Goal: Task Accomplishment & Management: Use online tool/utility

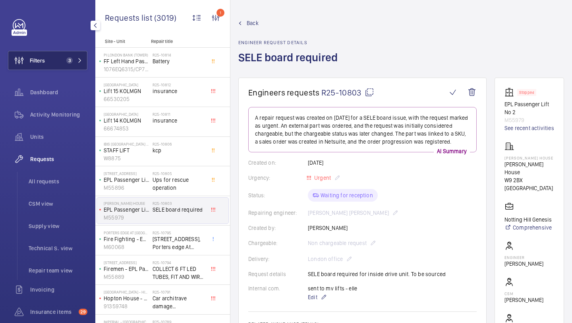
click at [62, 60] on button "Filters 3" at bounding box center [47, 60] width 79 height 19
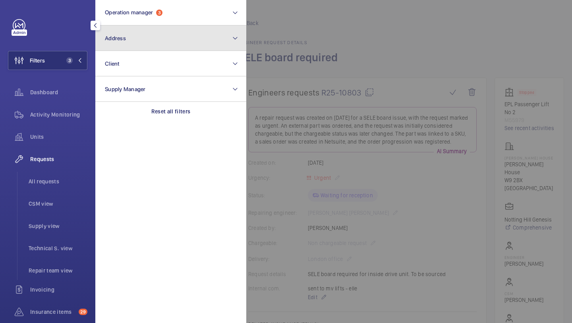
click at [137, 34] on button "Address" at bounding box center [170, 37] width 151 height 25
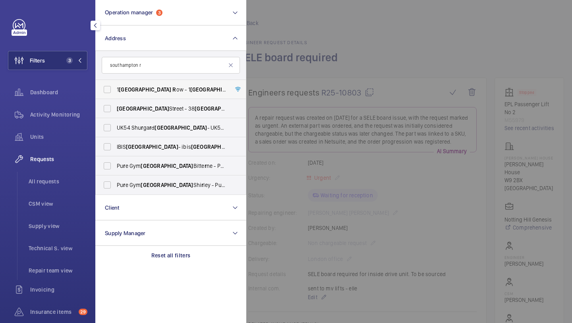
type input "southampton r"
click at [153, 95] on label "1 Southampton R ow - 1 Southampton R ow, LONDON WC1B 5HA" at bounding box center [165, 89] width 138 height 19
click at [115, 95] on input "1 Southampton R ow - 1 Southampton R ow, LONDON WC1B 5HA" at bounding box center [107, 89] width 16 height 16
checkbox input "true"
click at [71, 172] on li "All requests" at bounding box center [54, 181] width 65 height 19
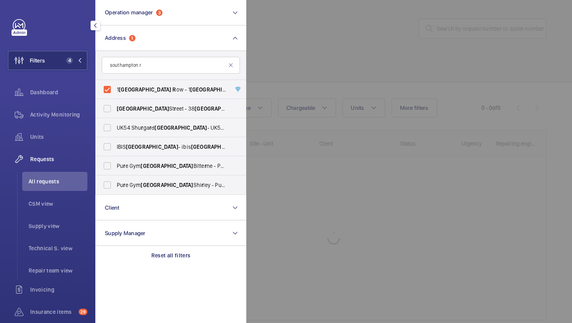
click at [350, 28] on div at bounding box center [532, 161] width 572 height 323
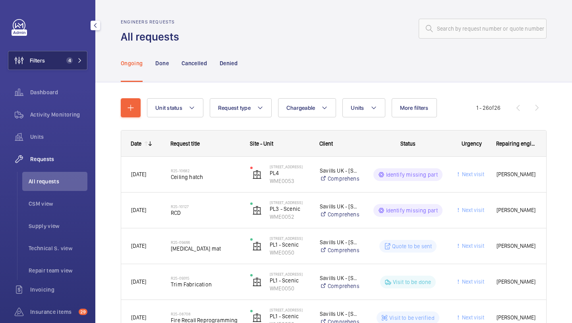
click at [61, 62] on button "Filters 4" at bounding box center [47, 60] width 79 height 19
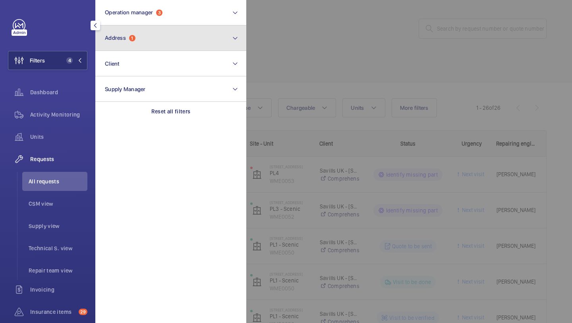
click at [128, 26] on button "Address 1" at bounding box center [170, 37] width 151 height 25
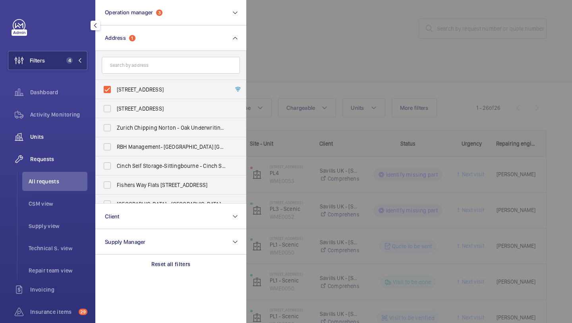
click at [56, 143] on div "Units" at bounding box center [47, 136] width 79 height 19
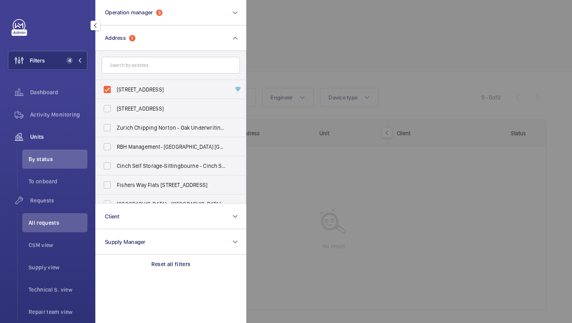
click at [320, 21] on div at bounding box center [532, 161] width 572 height 323
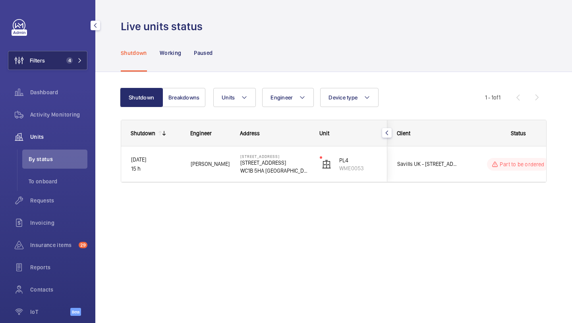
click at [70, 60] on span "4" at bounding box center [69, 60] width 6 height 6
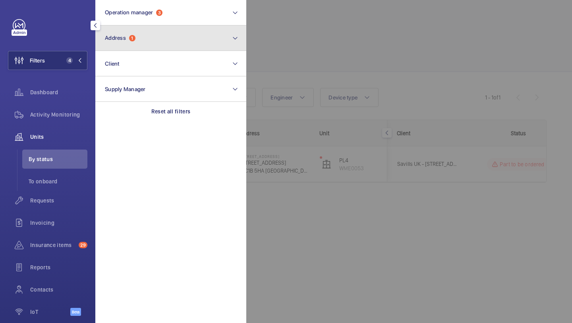
click at [114, 41] on span "Address 1" at bounding box center [120, 38] width 31 height 7
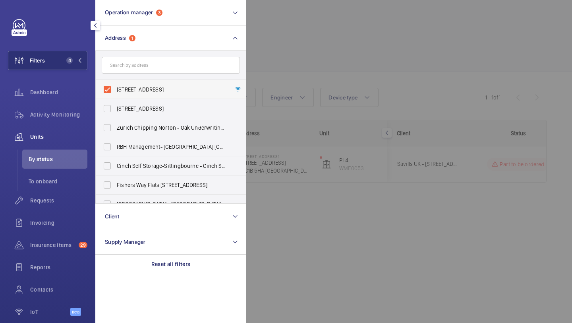
click at [124, 85] on label "1 Southampton Row - 1 Southampton Row, LONDON WC1B 5HA" at bounding box center [165, 89] width 138 height 19
click at [115, 85] on input "1 Southampton Row - 1 Southampton Row, LONDON WC1B 5HA" at bounding box center [107, 89] width 16 height 16
checkbox input "false"
click at [125, 61] on input "text" at bounding box center [171, 65] width 138 height 17
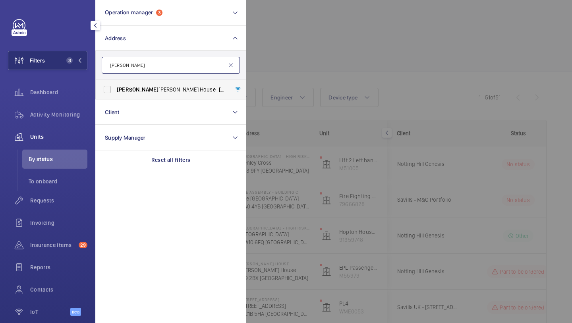
type input "ernest"
click at [138, 86] on span "Ernest Harriss House - Ernest Harriss House, LONDON W9 2BX" at bounding box center [171, 89] width 109 height 8
click at [115, 86] on input "Ernest Harriss House - Ernest Harriss House, LONDON W9 2BX" at bounding box center [107, 89] width 16 height 16
checkbox input "true"
click at [343, 51] on div at bounding box center [532, 161] width 572 height 323
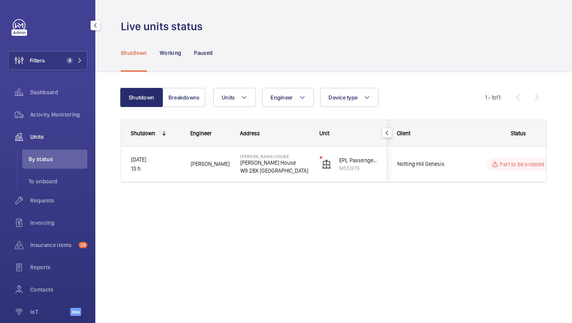
click at [409, 151] on div "Notting Hill Genesis" at bounding box center [423, 163] width 72 height 35
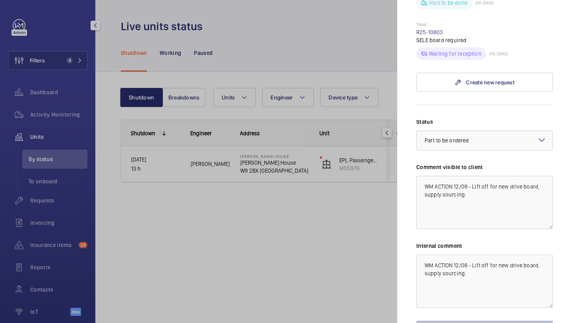
scroll to position [346, 0]
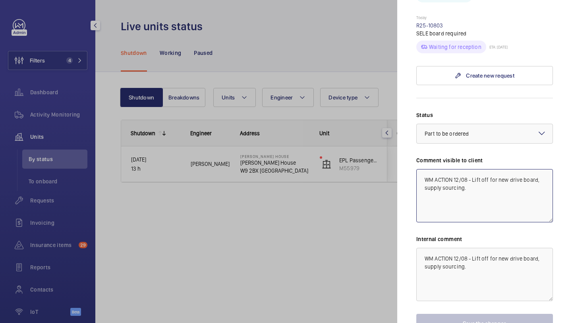
click at [425, 169] on textarea "WM ACTION 12/08 - Lift off for new drive board, supply sourcing." at bounding box center [484, 195] width 137 height 53
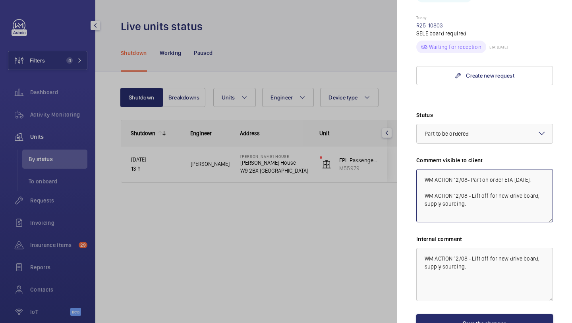
drag, startPoint x: 539, startPoint y: 167, endPoint x: 412, endPoint y: 165, distance: 126.8
click at [412, 165] on mat-sidenav "Stopped unit Ernest Harriss House Ernest Harriss House W9 2BX LONDON Notting Hi…" at bounding box center [484, 161] width 175 height 323
type textarea "WM ACTION 12/08- Part on order ETA Monday. WM ACTION 12/08 - Lift off for new d…"
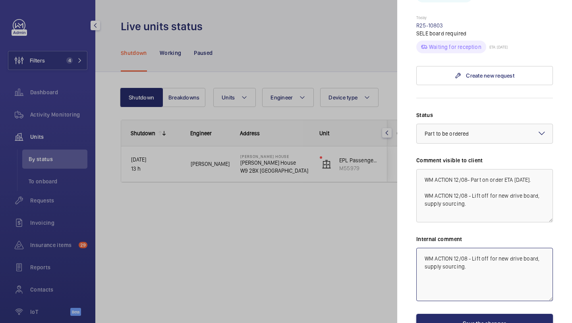
click at [422, 248] on textarea "WM ACTION 12/08 - Lift off for new drive board, supply sourcing." at bounding box center [484, 274] width 137 height 53
paste textarea "WM ACTION 12/08- Part on order ETA Monday."
drag, startPoint x: 539, startPoint y: 244, endPoint x: 516, endPoint y: 244, distance: 23.4
click at [516, 248] on textarea "WM ACTION 12/08- Part on order ETA Monday. WM ACTION 12/08 - Lift off for new d…" at bounding box center [484, 274] width 137 height 53
click at [476, 130] on div "× Part to be ordered" at bounding box center [457, 134] width 64 height 8
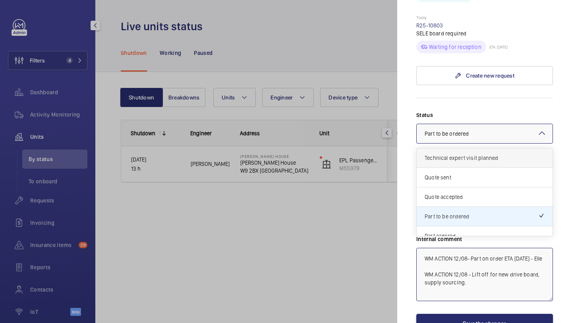
scroll to position [14, 0]
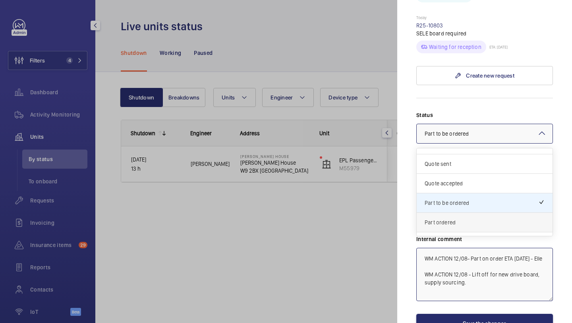
click at [465, 218] on span "Part ordered" at bounding box center [485, 222] width 120 height 8
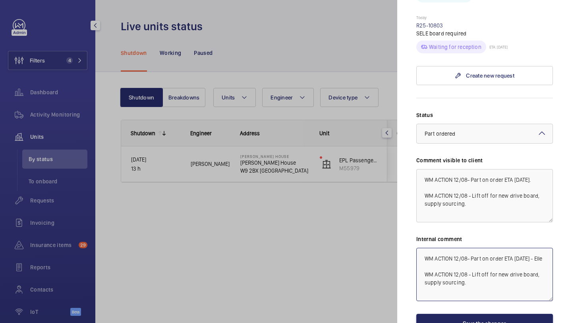
type textarea "WM ACTION 12/08- Part on order ETA Friday - Elle WM ACTION 12/08 - Lift off for…"
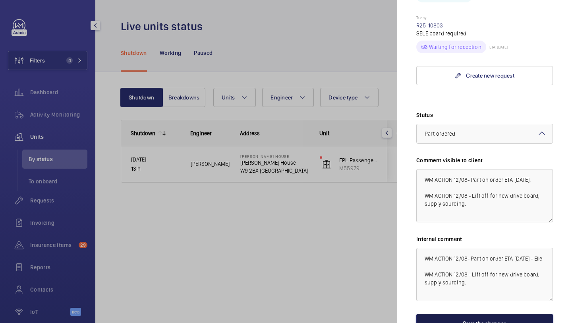
click at [469, 314] on button "Save the changes" at bounding box center [484, 323] width 137 height 19
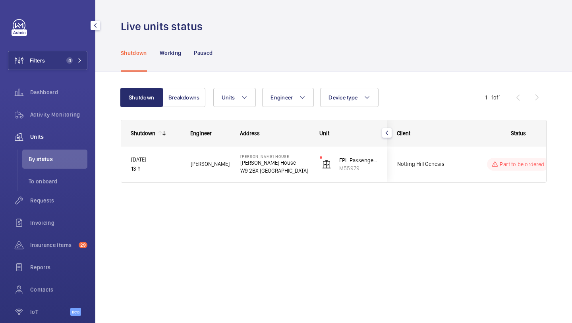
scroll to position [0, 0]
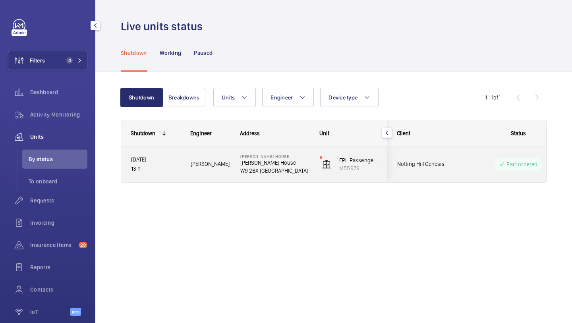
click at [422, 156] on div "Notting Hill Genesis" at bounding box center [423, 163] width 71 height 25
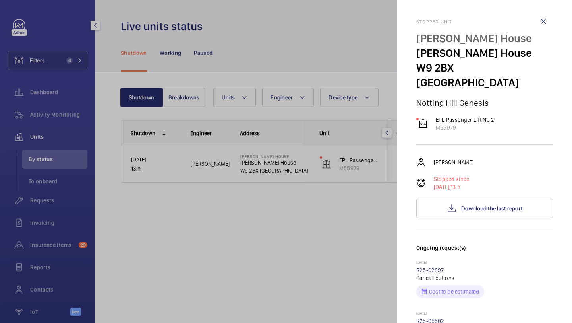
click at [354, 80] on div at bounding box center [286, 161] width 572 height 323
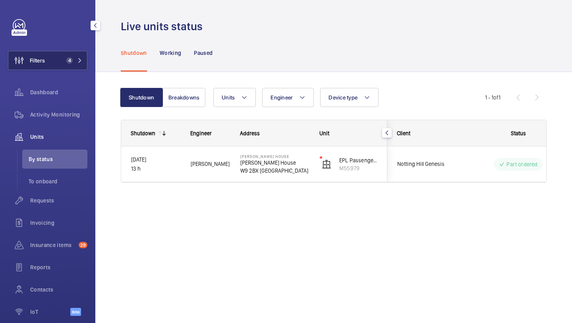
click at [52, 66] on button "Filters 4" at bounding box center [47, 60] width 79 height 19
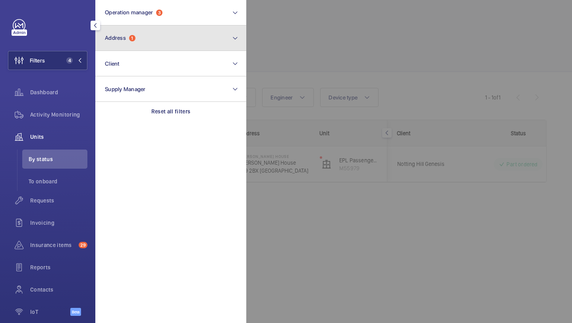
click at [130, 48] on button "Address 1" at bounding box center [170, 37] width 151 height 25
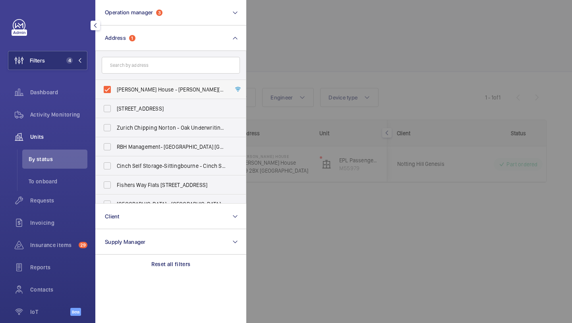
click at [132, 81] on label "Ernest Harriss House - Ernest Harriss House, LONDON W9 2BX" at bounding box center [165, 89] width 138 height 19
click at [115, 81] on input "Ernest Harriss House - Ernest Harriss House, LONDON W9 2BX" at bounding box center [107, 89] width 16 height 16
checkbox input "false"
click at [132, 74] on form at bounding box center [171, 65] width 150 height 29
click at [132, 68] on input "text" at bounding box center [171, 65] width 138 height 17
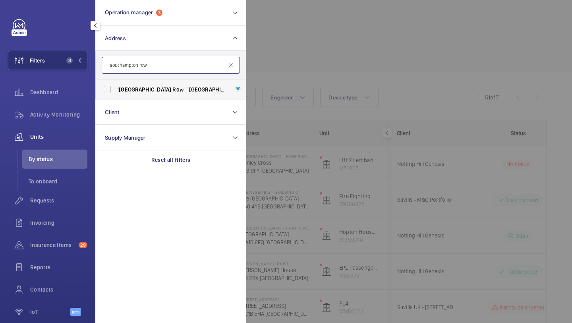
type input "southampton row"
click at [134, 92] on span "Southampton" at bounding box center [145, 89] width 52 height 6
click at [115, 92] on input "1 Southampton Row - 1 Southampton Row , LONDON WC1B 5HA" at bounding box center [107, 89] width 16 height 16
checkbox input "true"
click at [296, 77] on div at bounding box center [532, 161] width 572 height 323
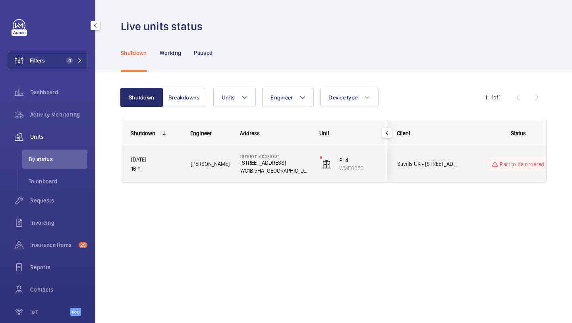
click at [429, 163] on span "Savills UK - [STREET_ADDRESS]" at bounding box center [427, 163] width 61 height 9
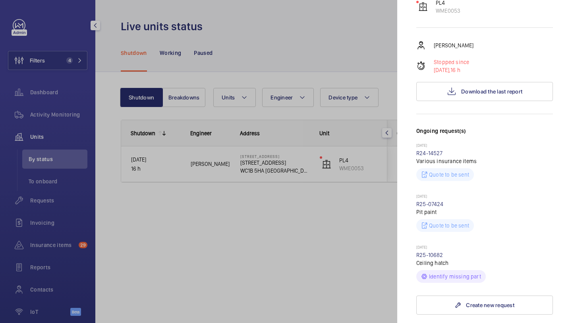
scroll to position [228, 0]
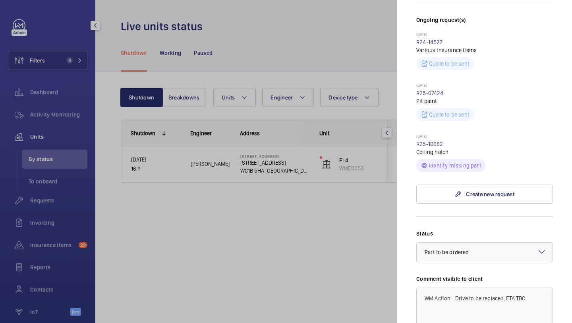
click at [376, 16] on div at bounding box center [286, 161] width 572 height 323
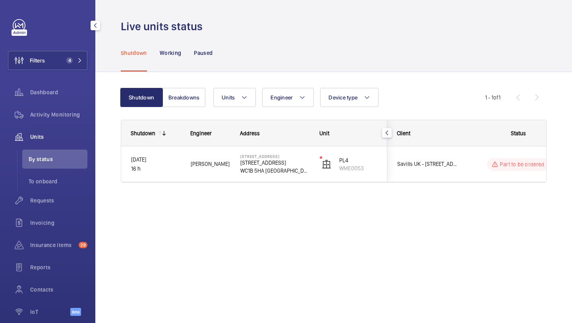
scroll to position [0, 0]
click at [391, 38] on div "Shutdown Working Paused" at bounding box center [334, 53] width 426 height 38
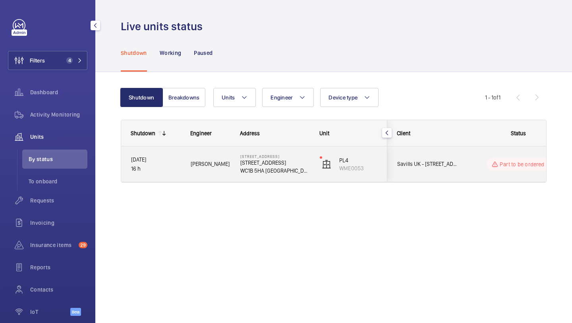
click at [438, 169] on div "Savills UK - [STREET_ADDRESS]" at bounding box center [423, 163] width 71 height 25
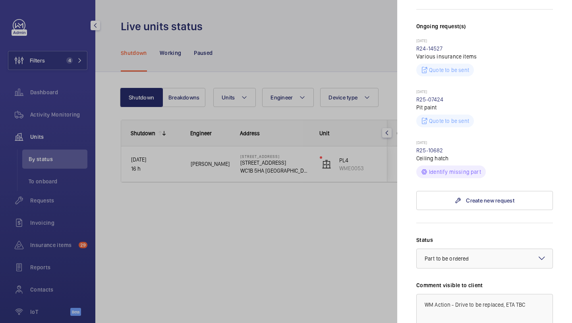
scroll to position [239, 0]
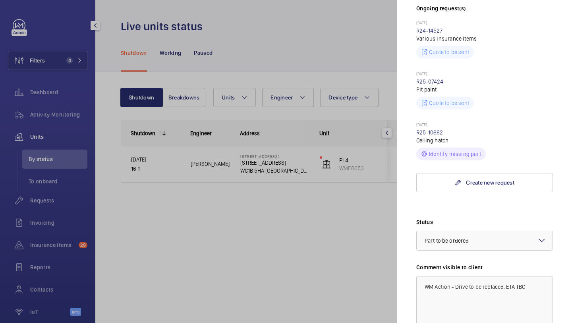
click at [481, 205] on form "Status Select a status × Part to be ordered × Comment visible to client WM Acti…" at bounding box center [484, 322] width 137 height 235
click at [475, 181] on div "Stopped unit 1 Southampton Row 1 Southampton Row WC1B 5HA LONDON Savills UK - 1…" at bounding box center [484, 132] width 137 height 705
click at [473, 176] on link "Create new request" at bounding box center [484, 182] width 137 height 19
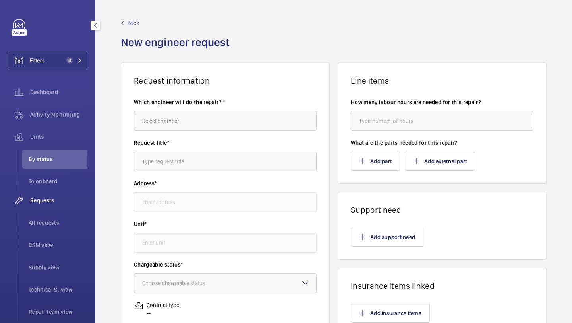
type input "1 Southampton Row 1 Southampton Row, WC1B 5HA LONDON"
type input "WME0053 - PL4"
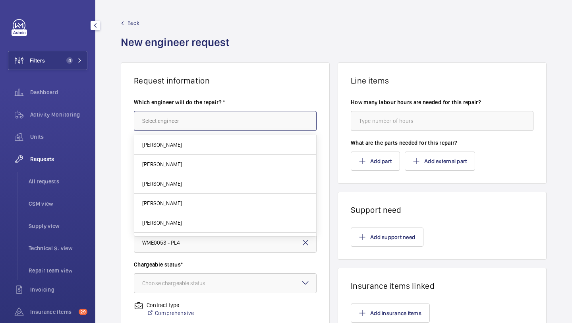
click at [246, 120] on input "text" at bounding box center [225, 121] width 183 height 20
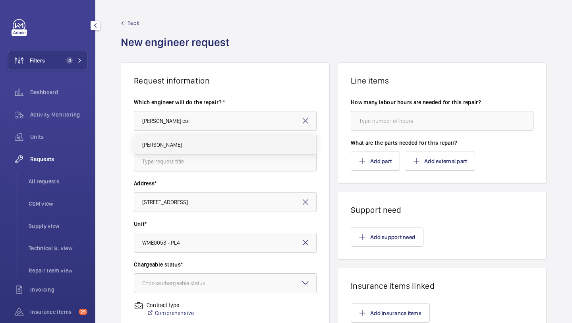
click at [237, 142] on mat-option "[PERSON_NAME]" at bounding box center [225, 144] width 182 height 19
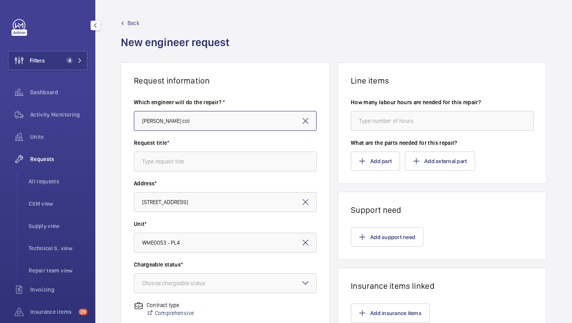
type input "[PERSON_NAME]"
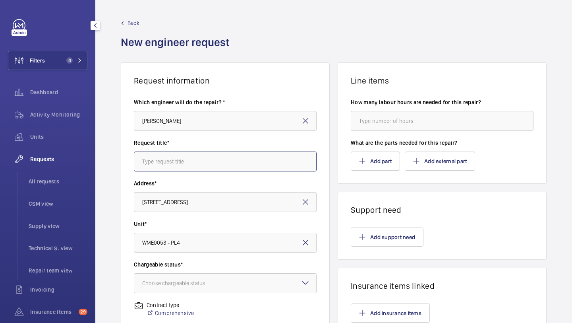
click at [226, 154] on input "text" at bounding box center [225, 161] width 183 height 20
type input "drive for shutdown"
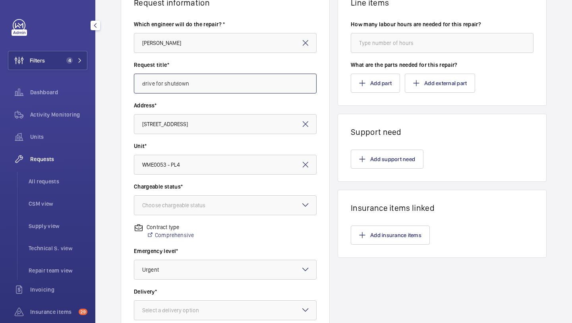
scroll to position [219, 0]
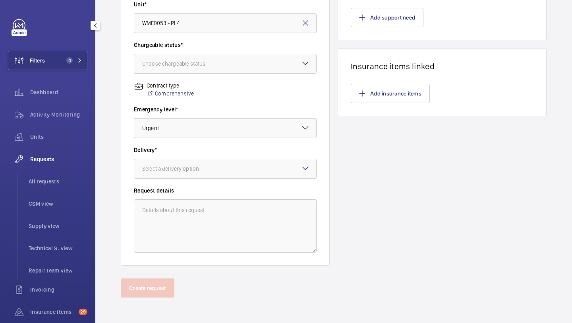
click at [240, 73] on div "Choose chargeable status" at bounding box center [225, 64] width 183 height 20
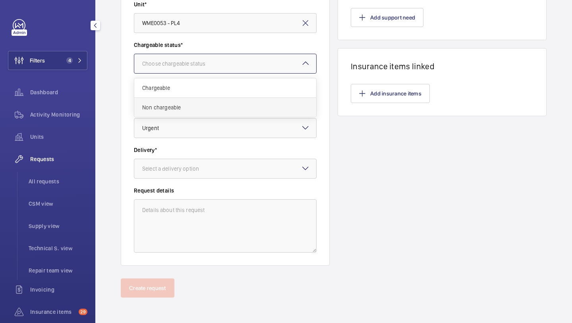
click at [222, 103] on span "Non chargeable" at bounding box center [225, 107] width 166 height 8
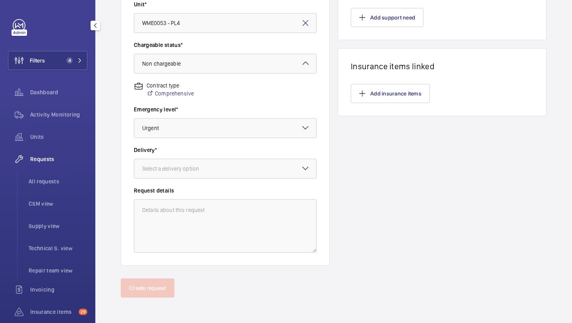
click at [197, 155] on wm-front-input-dropdown "Delivery* Select a delivery option" at bounding box center [225, 162] width 183 height 33
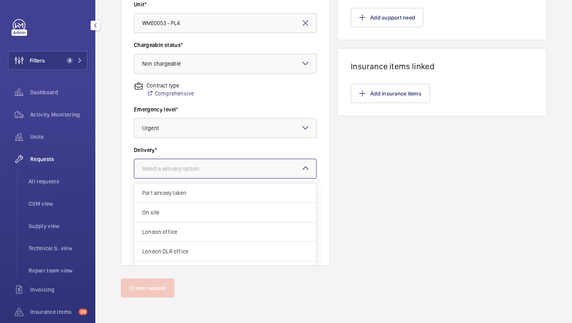
click at [195, 164] on div at bounding box center [225, 168] width 182 height 19
click at [178, 228] on span "London office" at bounding box center [225, 232] width 166 height 8
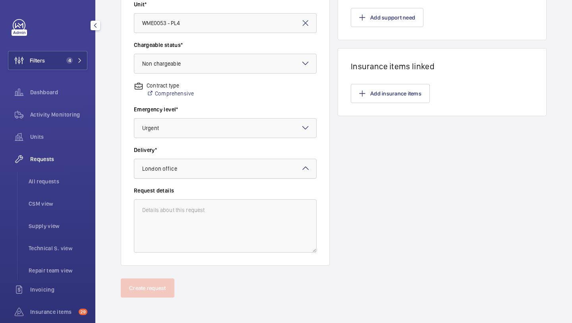
scroll to position [0, 0]
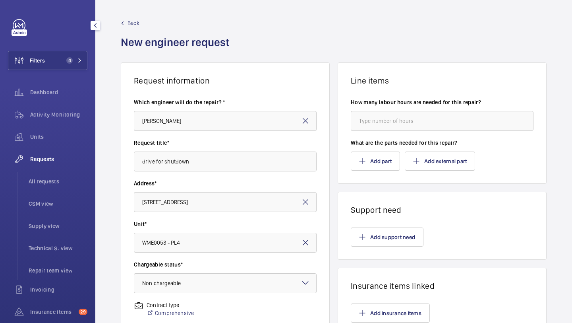
click at [374, 149] on wm-front-parts-input "What are the parts needed for this repair? Add part Add external part" at bounding box center [442, 155] width 183 height 32
click at [369, 155] on button "Add part" at bounding box center [375, 160] width 49 height 19
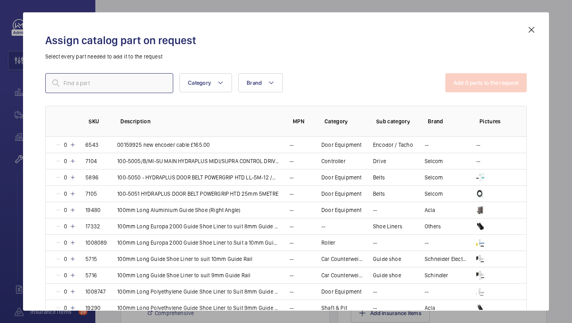
click at [153, 78] on input "text" at bounding box center [109, 83] width 128 height 20
paste input "1009941"
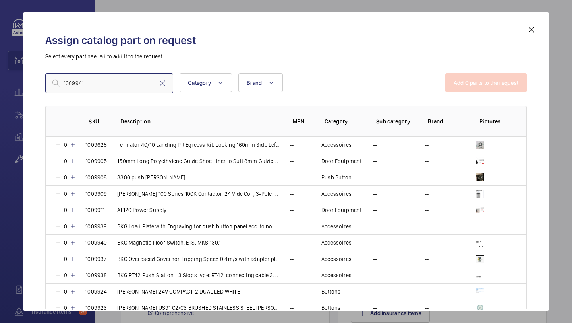
type input "1009941"
click at [162, 85] on mat-icon at bounding box center [163, 83] width 10 height 10
paste input "chindler drive 59410933"
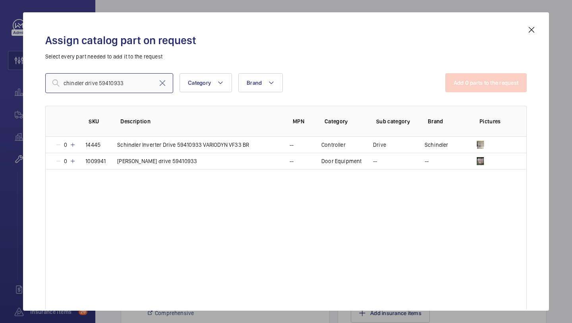
click at [65, 83] on input "chindler drive 59410933" at bounding box center [109, 83] width 128 height 20
type input "chindler drive 59410933"
click at [138, 161] on p "[PERSON_NAME] drive 59410933" at bounding box center [157, 161] width 80 height 8
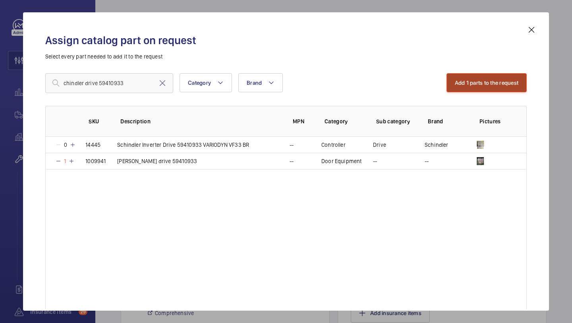
click at [462, 84] on button "Add 1 parts to the request" at bounding box center [487, 82] width 81 height 19
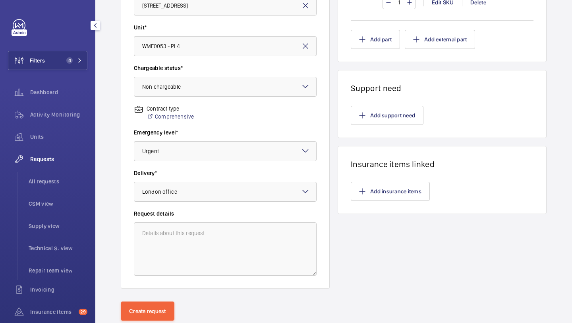
scroll to position [219, 0]
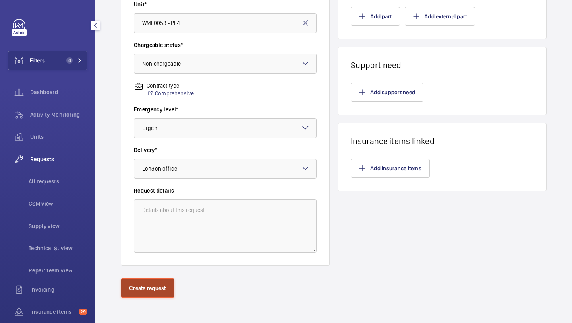
click at [143, 291] on button "Create request" at bounding box center [148, 287] width 54 height 19
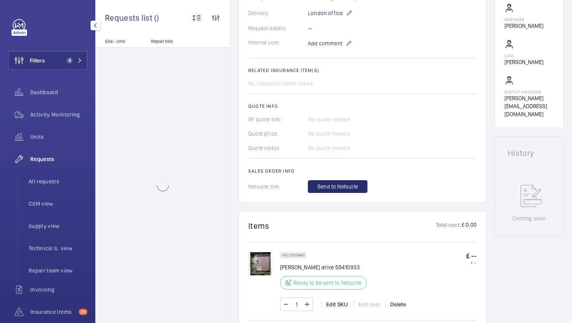
click at [343, 196] on wm-front-card "Engineers requests R25-10820 A repair request was created on 2025-08-12 by Elle…" at bounding box center [362, 25] width 248 height 355
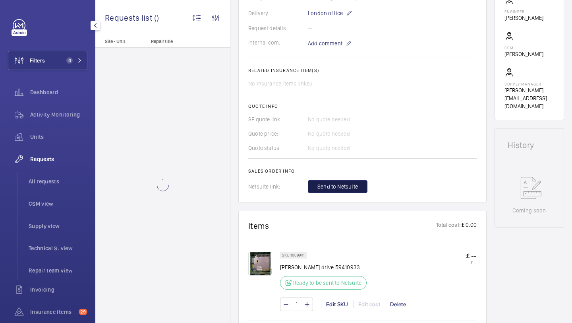
click at [343, 189] on span "Send to Netsuite" at bounding box center [338, 186] width 41 height 8
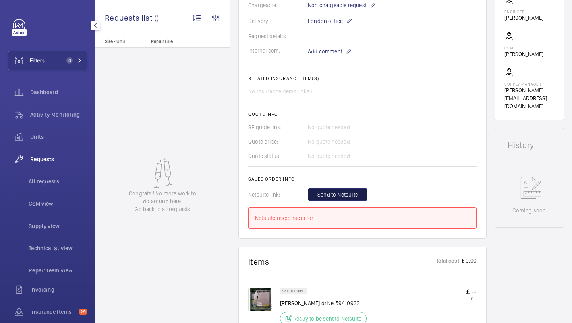
click at [343, 190] on span "Send to Netsuite" at bounding box center [338, 194] width 41 height 8
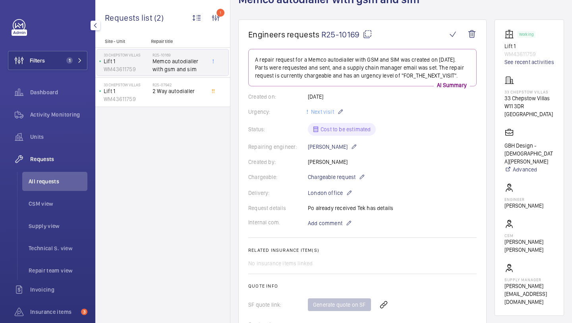
scroll to position [65, 0]
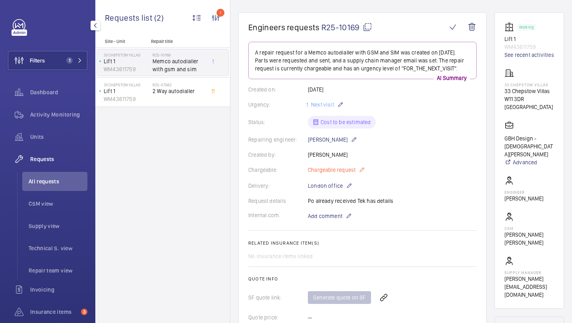
click at [343, 172] on span "Chargeable request" at bounding box center [332, 170] width 48 height 8
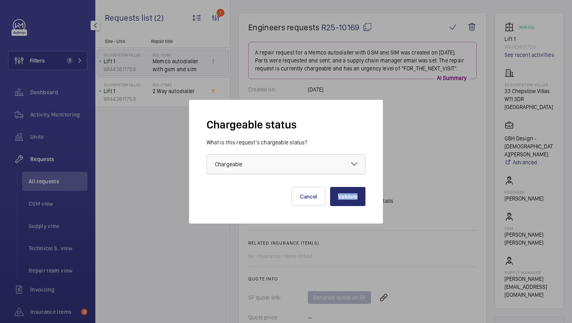
click at [302, 174] on div "Chargeable status What is this request’s chargeable status? Choose one option ×…" at bounding box center [286, 161] width 159 height 89
click at [297, 169] on div at bounding box center [286, 164] width 158 height 19
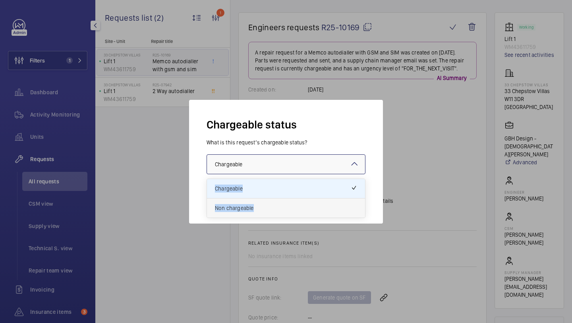
click at [287, 205] on span "Non chargeable" at bounding box center [286, 208] width 142 height 8
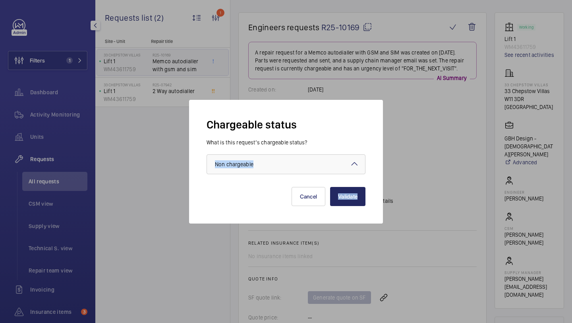
click at [340, 196] on button "Validate" at bounding box center [347, 196] width 35 height 19
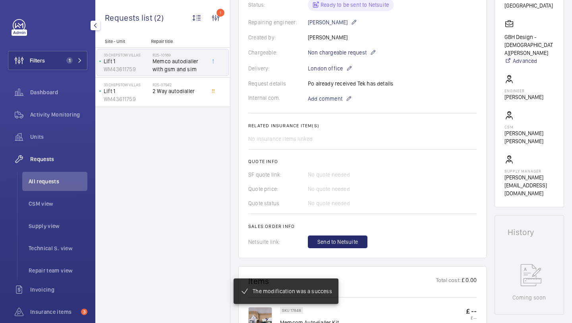
scroll to position [380, 0]
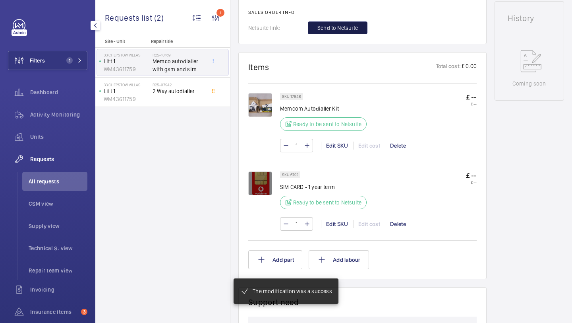
click at [350, 23] on button "Send to Netsuite" at bounding box center [338, 27] width 60 height 13
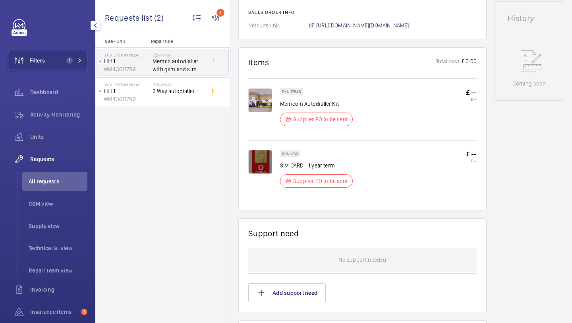
click at [355, 28] on span "https://6461500.app.netsuite.com/app/accounting/transactions/salesord.nl?id=289…" at bounding box center [362, 25] width 93 height 8
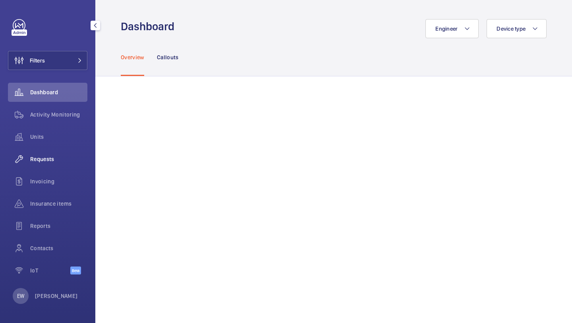
click at [72, 160] on span "Requests" at bounding box center [58, 159] width 57 height 8
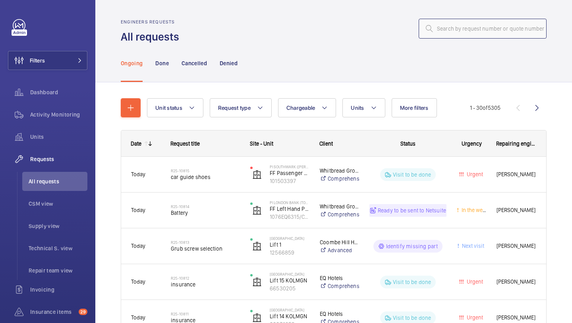
click at [449, 34] on input "text" at bounding box center [483, 29] width 128 height 20
paste input "R25-09856"
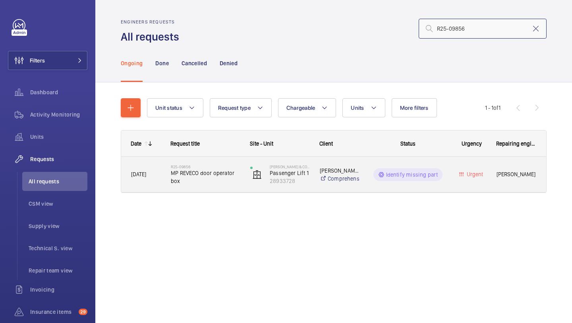
type input "R25-09856"
click at [217, 173] on span "MP REVECO door operator box" at bounding box center [205, 177] width 69 height 16
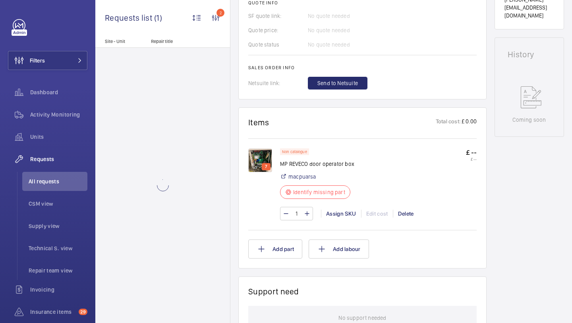
scroll to position [424, 0]
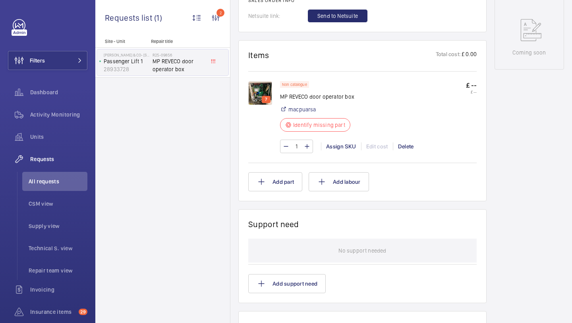
click at [264, 87] on img at bounding box center [260, 93] width 24 height 24
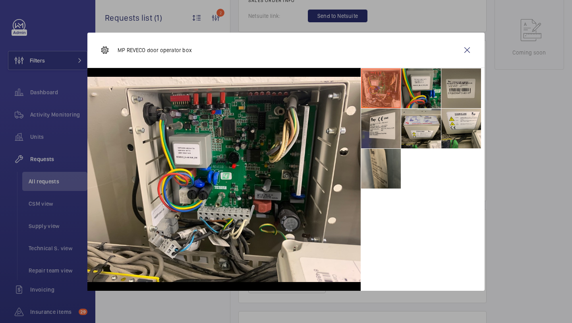
click at [428, 86] on li at bounding box center [421, 88] width 40 height 40
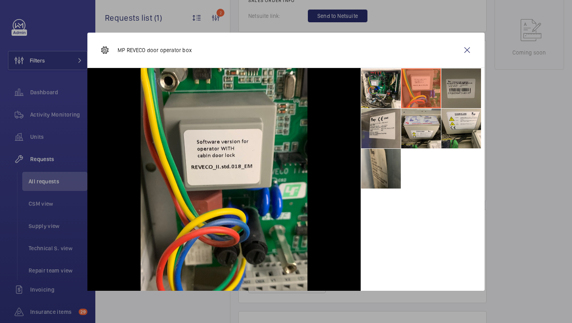
click at [452, 87] on li at bounding box center [462, 88] width 40 height 40
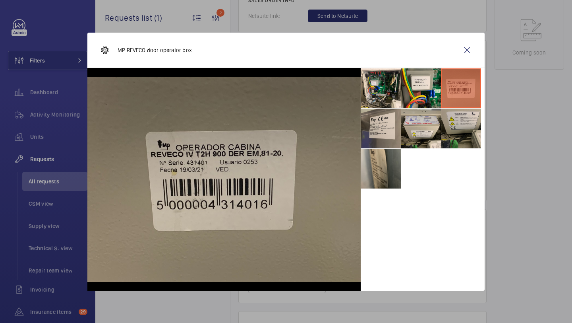
click at [444, 113] on li at bounding box center [462, 128] width 40 height 40
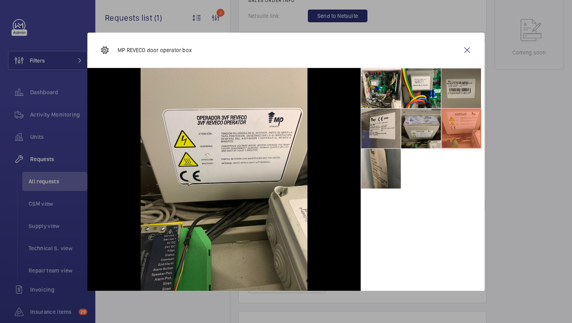
click at [415, 110] on li at bounding box center [421, 128] width 40 height 40
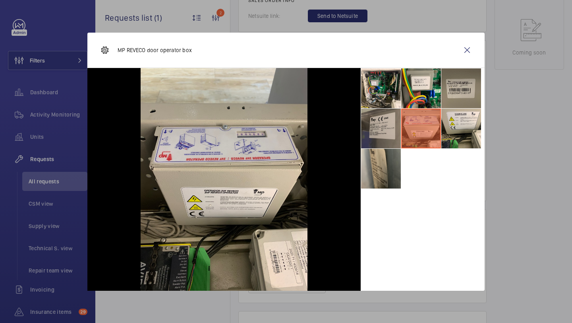
click at [391, 116] on li at bounding box center [381, 128] width 40 height 40
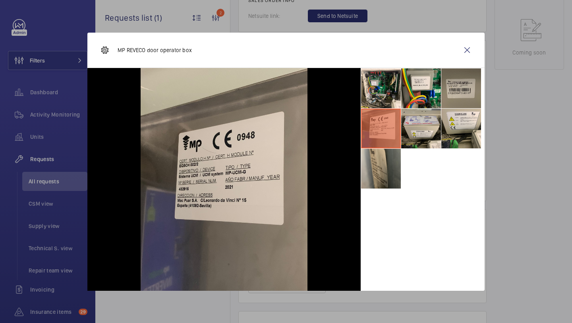
click at [455, 54] on div "MP REVECO door operator box" at bounding box center [285, 50] width 397 height 35
click at [464, 53] on wm-front-icon-button at bounding box center [467, 50] width 19 height 19
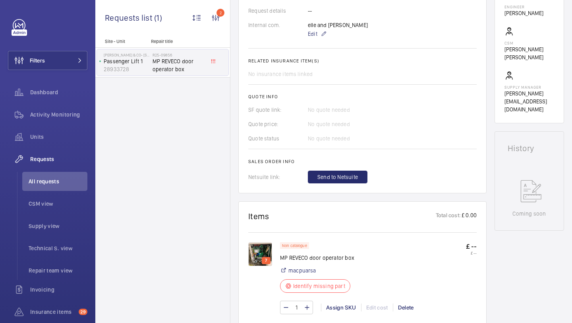
scroll to position [304, 0]
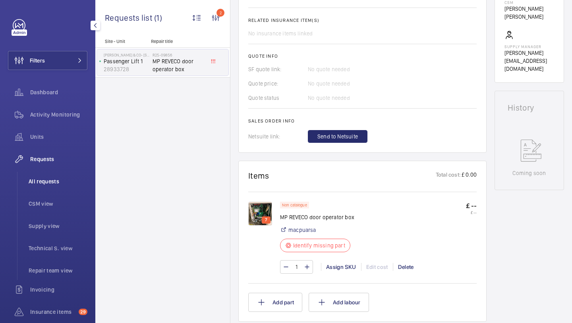
click at [35, 189] on li "All requests" at bounding box center [54, 181] width 65 height 19
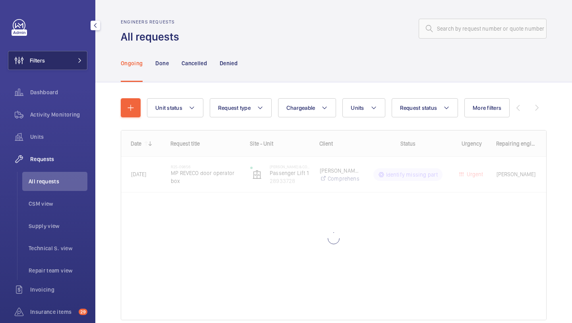
click at [64, 51] on button "Filters" at bounding box center [47, 60] width 79 height 19
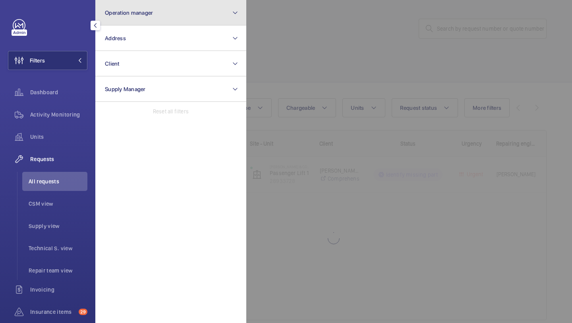
click at [111, 12] on span "Operation manager" at bounding box center [129, 13] width 48 height 6
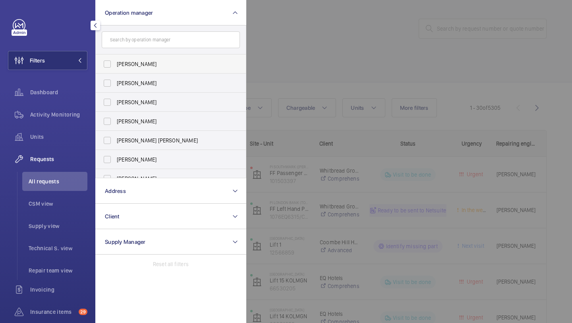
click at [117, 71] on label "[PERSON_NAME]" at bounding box center [165, 63] width 138 height 19
click at [115, 71] on input "[PERSON_NAME]" at bounding box center [107, 64] width 16 height 16
checkbox input "true"
click at [145, 134] on label "Connor Tarpey" at bounding box center [165, 140] width 138 height 19
click at [115, 134] on input "Connor Tarpey" at bounding box center [107, 140] width 16 height 16
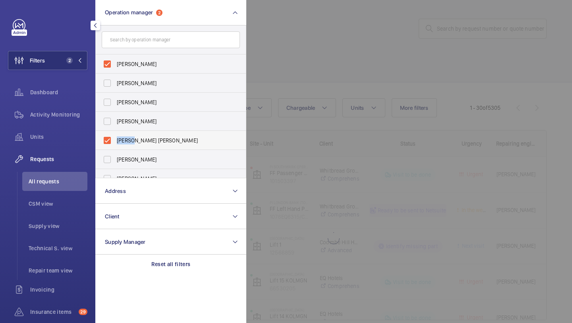
click at [145, 134] on label "Connor Tarpey" at bounding box center [165, 140] width 138 height 19
click at [115, 134] on input "Connor Tarpey" at bounding box center [107, 140] width 16 height 16
checkbox input "false"
click at [145, 120] on span "Sam Williams" at bounding box center [171, 121] width 109 height 8
click at [115, 120] on input "Sam Williams" at bounding box center [107, 121] width 16 height 16
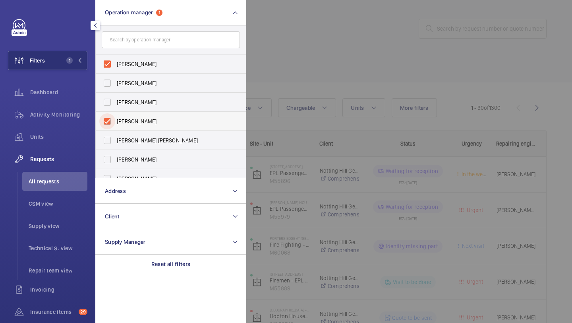
checkbox input "true"
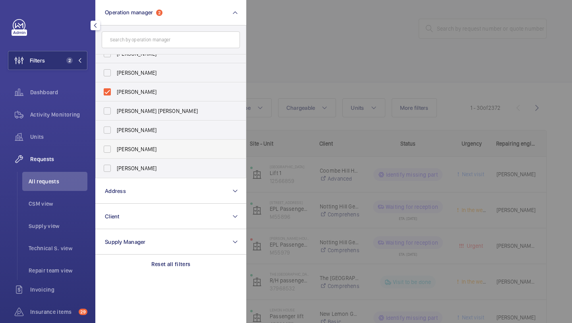
click at [145, 153] on label "[PERSON_NAME]" at bounding box center [165, 148] width 138 height 19
click at [115, 153] on input "[PERSON_NAME]" at bounding box center [107, 149] width 16 height 16
checkbox input "true"
click at [366, 38] on div at bounding box center [532, 161] width 572 height 323
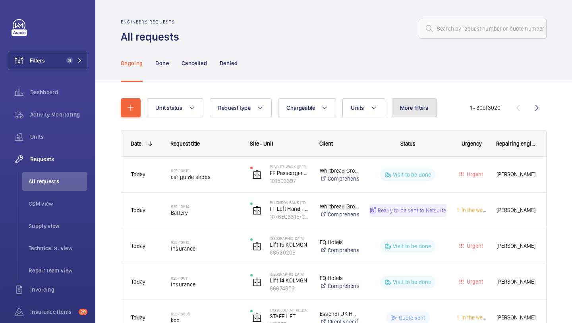
click at [423, 103] on button "More filters" at bounding box center [414, 107] width 45 height 19
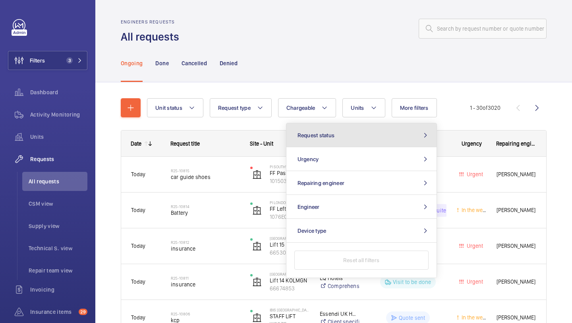
click at [331, 144] on button "Request status" at bounding box center [362, 135] width 150 height 24
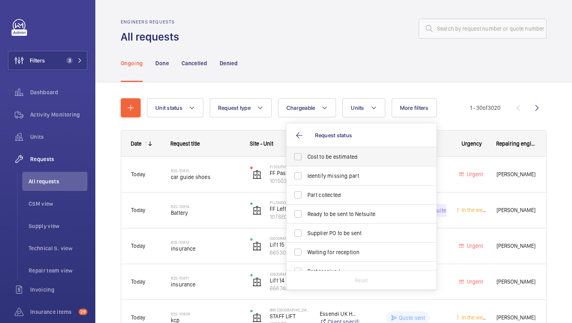
click at [324, 156] on span "Cost to be estimated" at bounding box center [362, 157] width 109 height 8
click at [306, 156] on input "Cost to be estimated" at bounding box center [298, 157] width 16 height 16
checkbox input "true"
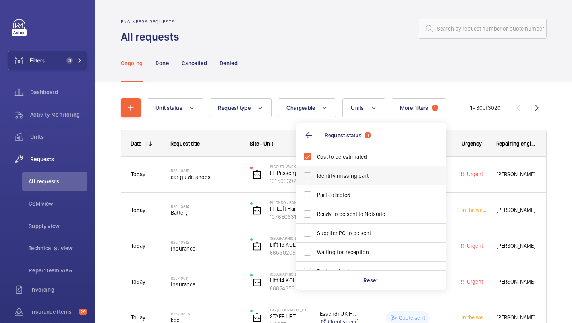
click at [324, 170] on label "Identify missing part" at bounding box center [365, 175] width 138 height 19
click at [316, 170] on input "Identify missing part" at bounding box center [308, 176] width 16 height 16
checkbox input "true"
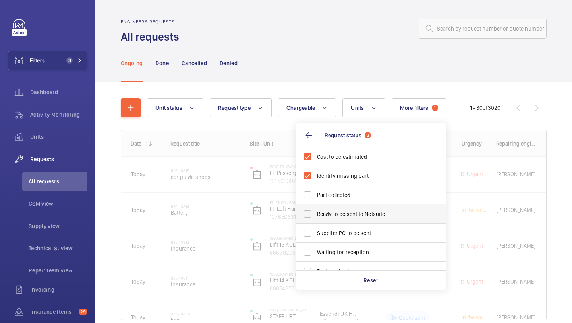
click at [324, 217] on span "Ready to be sent to Netsuite" at bounding box center [371, 214] width 109 height 8
click at [316, 217] on input "Ready to be sent to Netsuite" at bounding box center [308, 214] width 16 height 16
checkbox input "true"
click at [324, 232] on span "Supplier PO to be sent" at bounding box center [371, 233] width 109 height 8
click at [316, 232] on input "Supplier PO to be sent" at bounding box center [308, 233] width 16 height 16
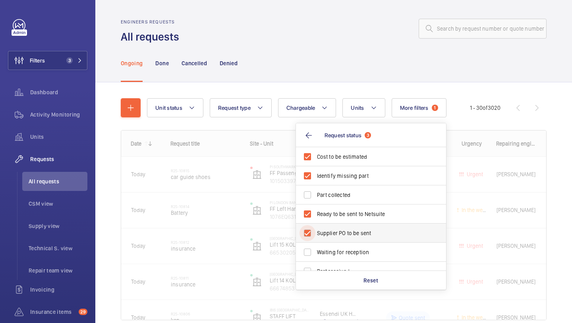
checkbox input "true"
click at [308, 80] on div "Ongoing Done Cancelled Denied" at bounding box center [334, 63] width 426 height 38
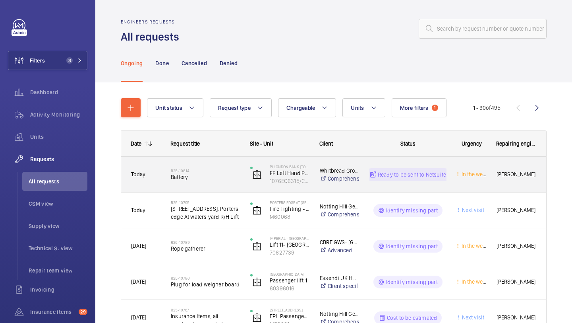
click at [215, 163] on div "R25-10814 Battery" at bounding box center [200, 175] width 79 height 36
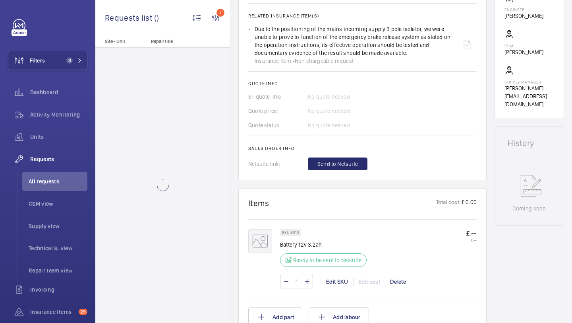
scroll to position [300, 0]
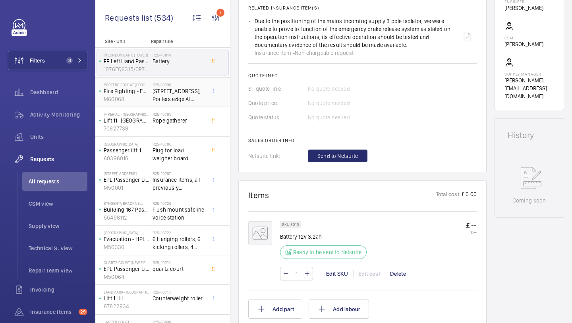
click at [190, 98] on span "[STREET_ADDRESS], Porters edge At waters yard R/H Lift" at bounding box center [179, 95] width 52 height 16
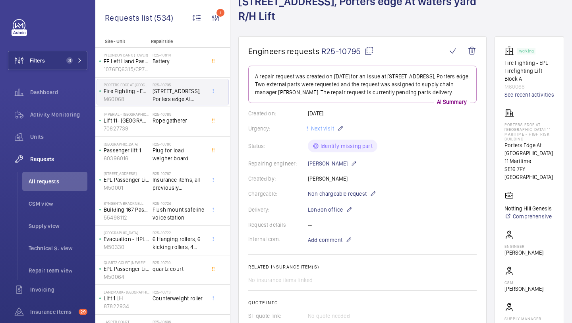
scroll to position [237, 0]
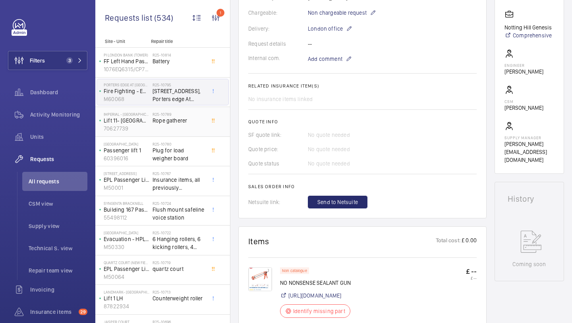
click at [185, 126] on div "R25-10789 [PERSON_NAME] gatherer" at bounding box center [179, 123] width 52 height 23
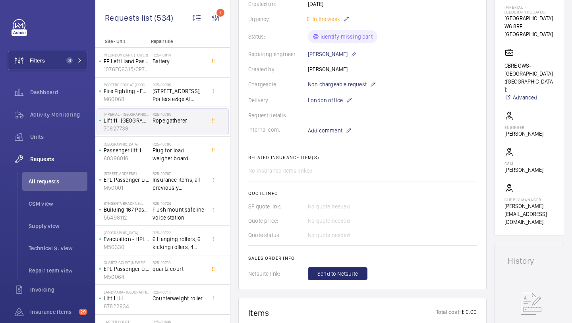
scroll to position [362, 0]
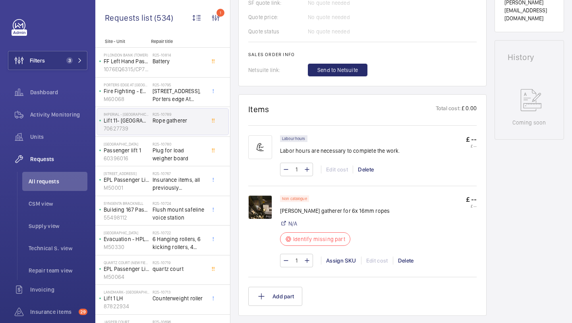
click at [260, 197] on img at bounding box center [260, 207] width 24 height 24
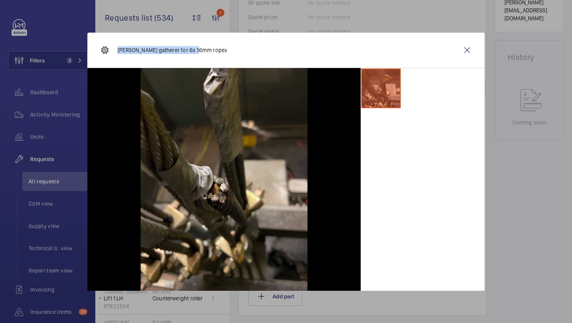
drag, startPoint x: 205, startPoint y: 56, endPoint x: 114, endPoint y: 52, distance: 90.3
click at [114, 52] on div "[PERSON_NAME] gatherer for 6x 16mm ropes" at bounding box center [285, 50] width 397 height 35
copy p "[PERSON_NAME] gatherer for 6x 16mm ropes"
click at [459, 52] on wm-front-icon-button at bounding box center [467, 50] width 19 height 19
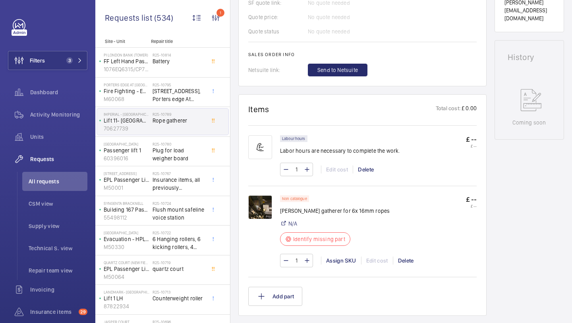
click at [264, 209] on img at bounding box center [260, 207] width 24 height 24
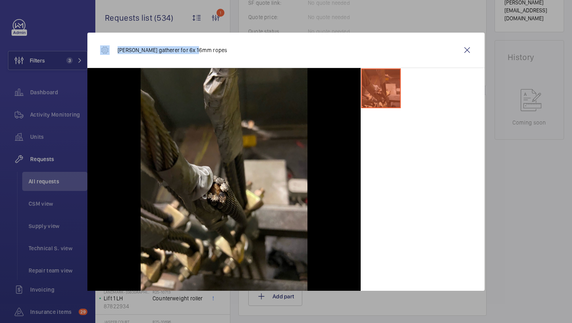
drag, startPoint x: 201, startPoint y: 50, endPoint x: 110, endPoint y: 52, distance: 91.0
click at [110, 52] on div "[PERSON_NAME] gatherer for 6x 16mm ropes" at bounding box center [285, 50] width 397 height 35
copy div "[PERSON_NAME] gatherer for 6x 16mm ropes"
click at [461, 51] on wm-front-icon-button at bounding box center [467, 50] width 19 height 19
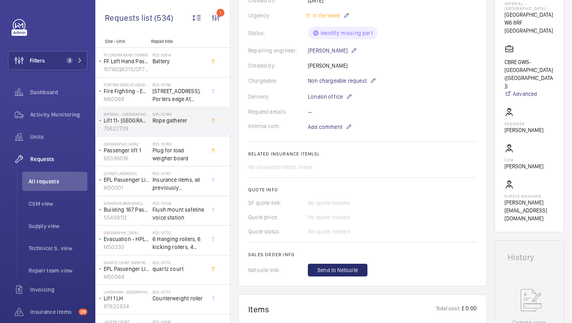
scroll to position [143, 0]
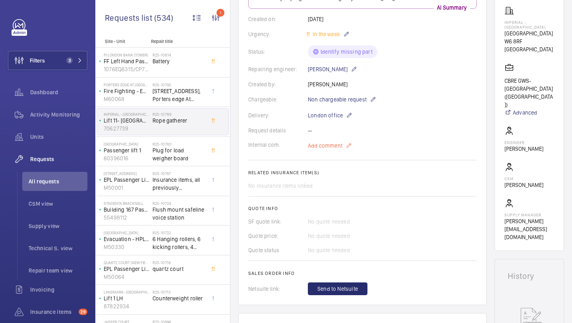
click at [337, 146] on span "Add comment" at bounding box center [325, 145] width 35 height 8
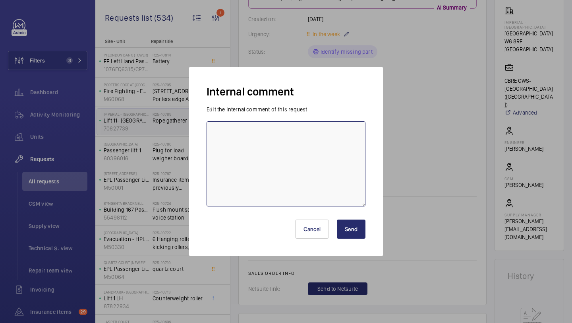
click at [322, 146] on textarea at bounding box center [286, 163] width 159 height 85
type textarea "sourcing from reropes 12.08 Elle"
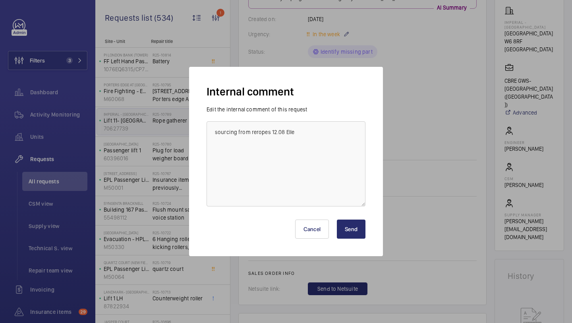
click at [358, 218] on div "Cancel Send" at bounding box center [286, 226] width 159 height 38
click at [354, 221] on button "Send" at bounding box center [351, 228] width 29 height 19
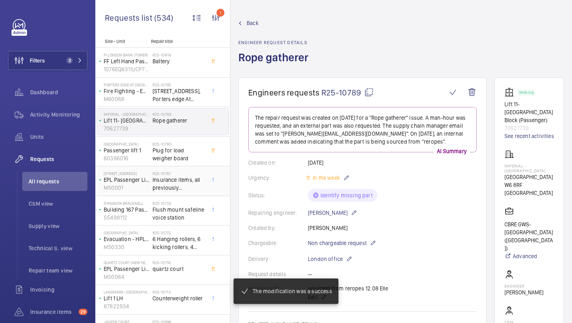
click at [166, 194] on div "1-16 Greenview Drive EPL Passenger Lift M50001 R25-10767 Insurance items, all p…" at bounding box center [162, 181] width 135 height 30
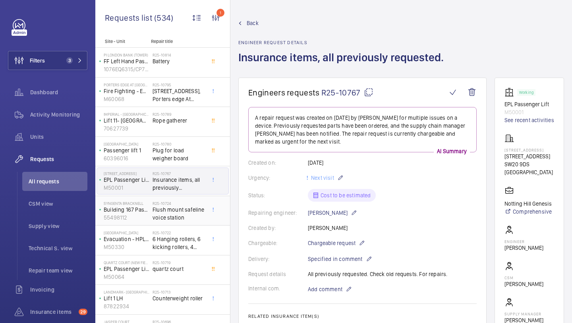
click at [173, 218] on span "Flush mount safeline voice station" at bounding box center [179, 213] width 52 height 16
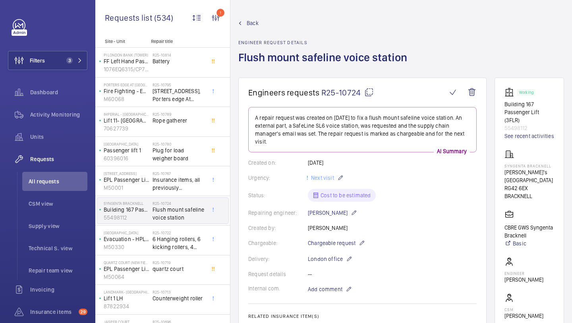
scroll to position [423, 0]
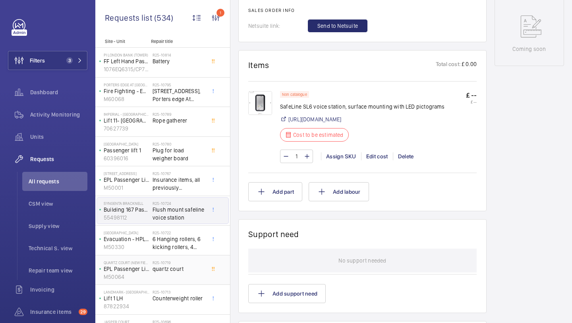
click at [180, 269] on span "quartz court" at bounding box center [179, 269] width 52 height 8
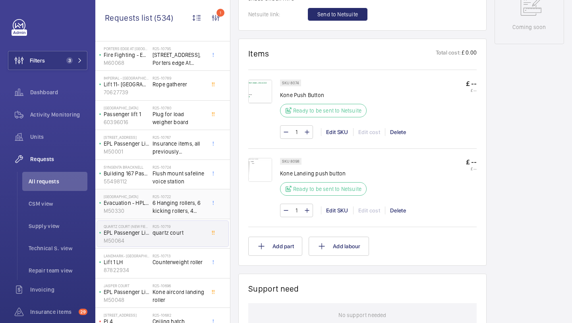
scroll to position [51, 0]
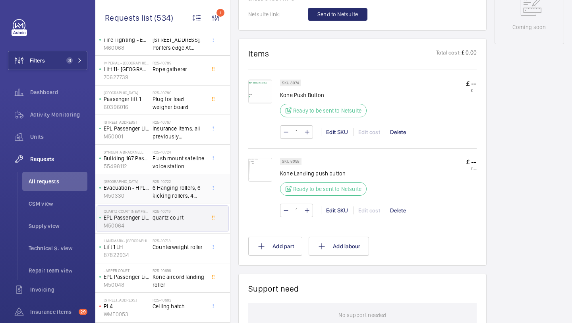
click at [142, 246] on p "Lift 1 LH" at bounding box center [127, 247] width 46 height 8
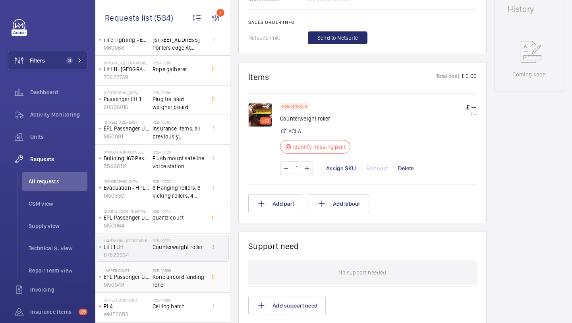
scroll to position [399, 0]
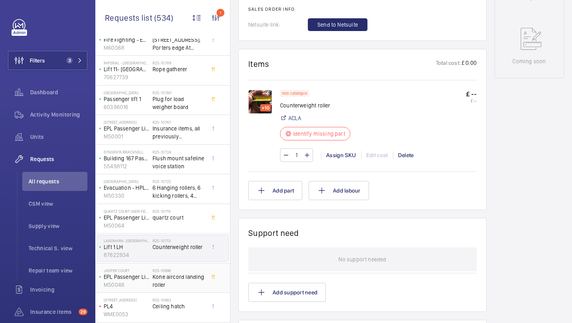
click at [173, 285] on span "Kone aircord landing roller" at bounding box center [179, 281] width 52 height 16
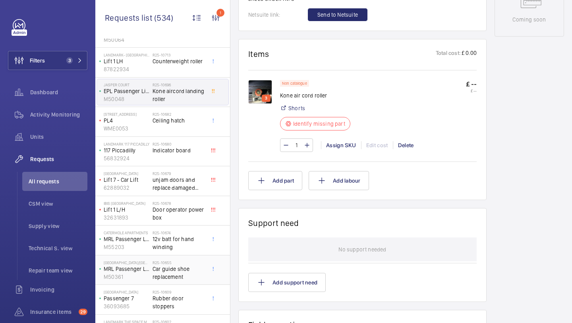
scroll to position [237, 0]
click at [153, 294] on span "Rubber door stoppers" at bounding box center [179, 302] width 52 height 16
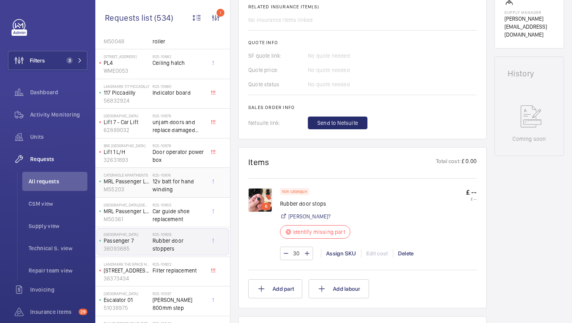
scroll to position [303, 0]
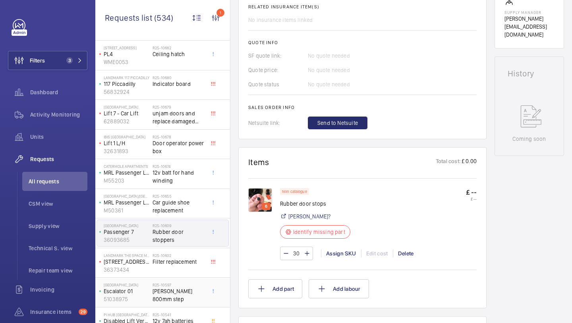
click at [140, 280] on div "NOVOTEL LONDON WEST Escalator 01 51038975" at bounding box center [125, 292] width 56 height 26
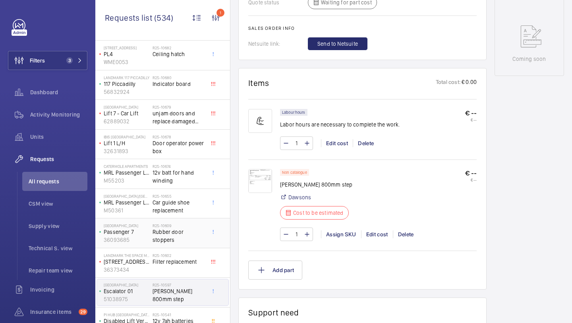
scroll to position [342, 0]
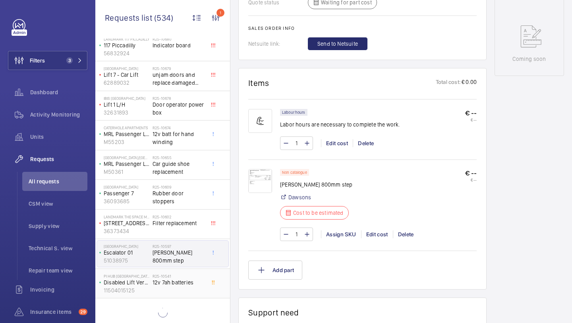
click at [165, 285] on span "12v 7ah batteries" at bounding box center [179, 282] width 52 height 8
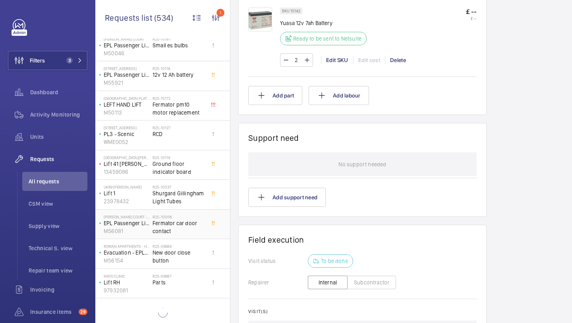
scroll to position [938, 0]
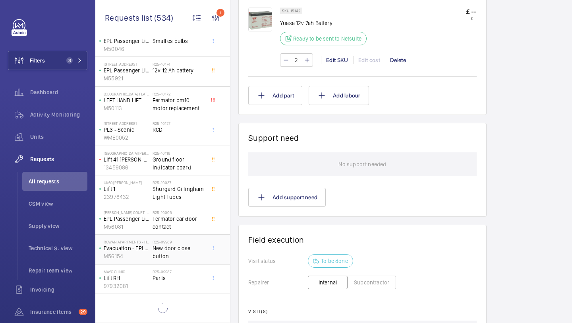
click at [168, 249] on span "New door close button" at bounding box center [179, 252] width 52 height 16
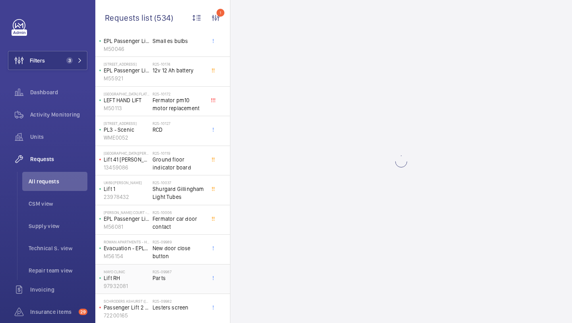
click at [176, 269] on h2 "R25-09987" at bounding box center [179, 271] width 52 height 5
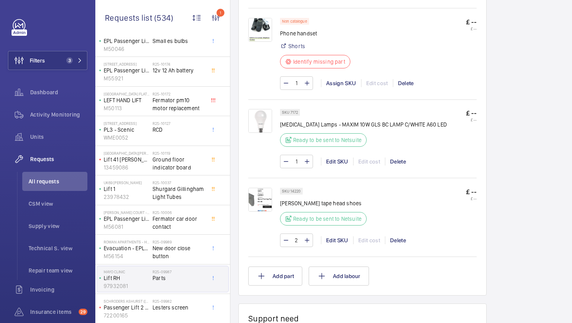
scroll to position [479, 0]
click at [389, 160] on div "Delete" at bounding box center [398, 162] width 26 height 8
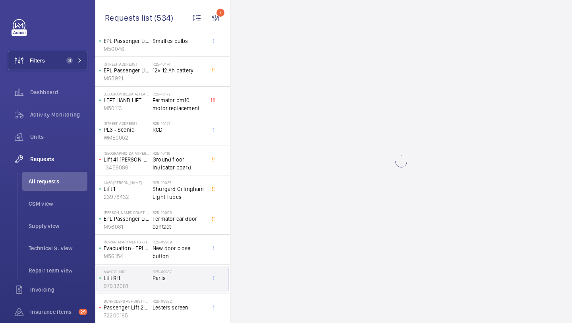
scroll to position [0, 0]
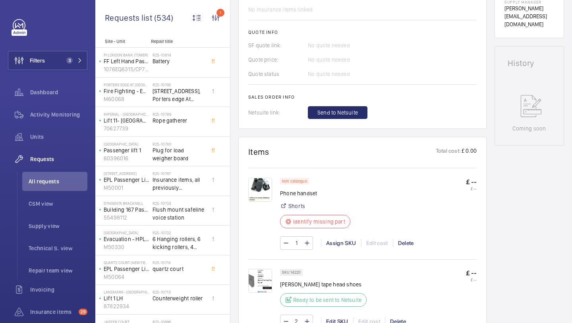
scroll to position [325, 0]
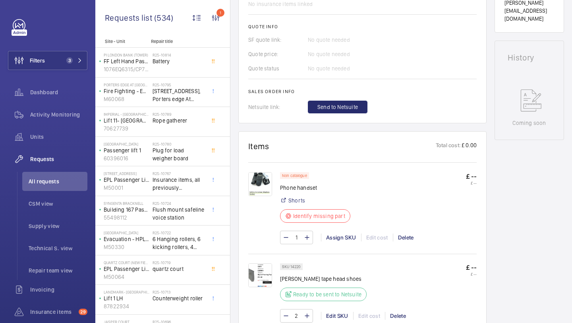
click at [253, 186] on img at bounding box center [260, 184] width 24 height 24
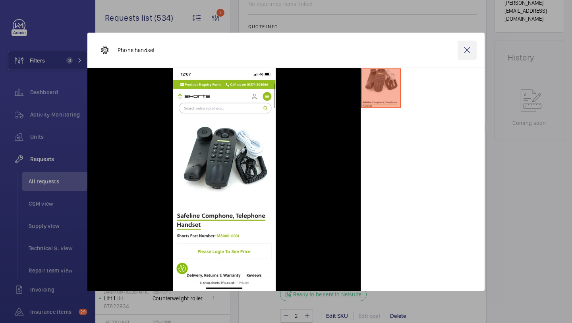
click at [467, 48] on wm-front-icon-button at bounding box center [467, 50] width 19 height 19
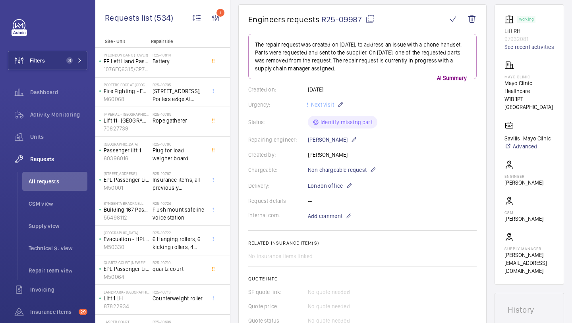
scroll to position [425, 0]
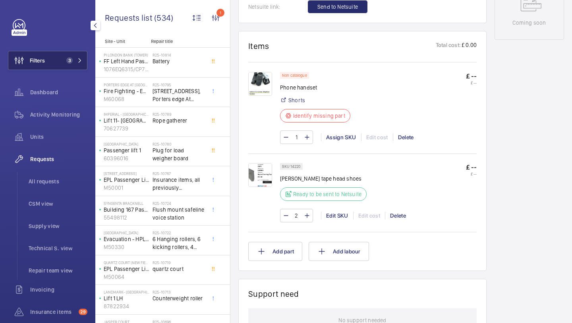
click at [68, 58] on span "3" at bounding box center [69, 60] width 6 height 6
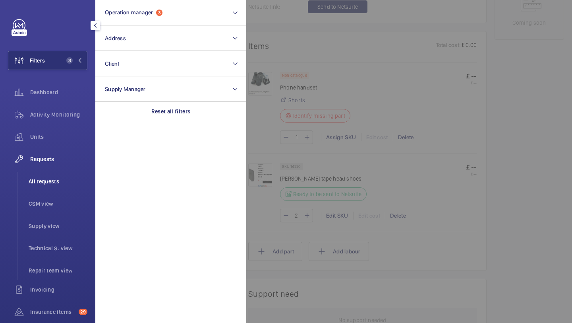
click at [55, 180] on span "All requests" at bounding box center [58, 181] width 59 height 8
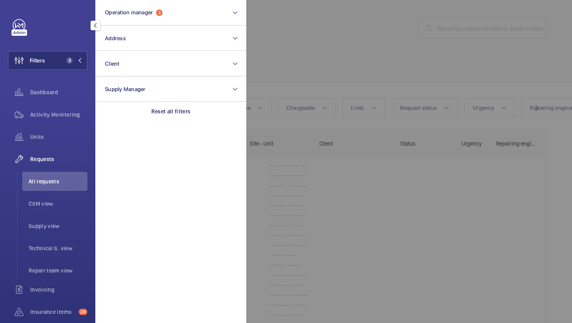
click at [467, 39] on div at bounding box center [532, 161] width 572 height 323
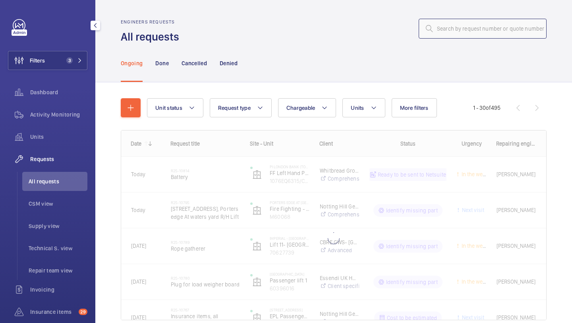
click at [467, 33] on input "text" at bounding box center [483, 29] width 128 height 20
paste input "R25-10820"
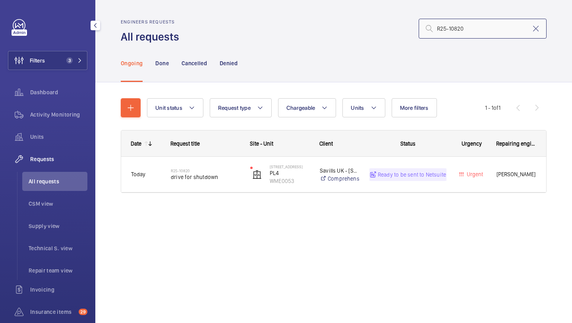
type input "R25-10820"
click at [194, 174] on span "drive for shutdown" at bounding box center [205, 177] width 69 height 8
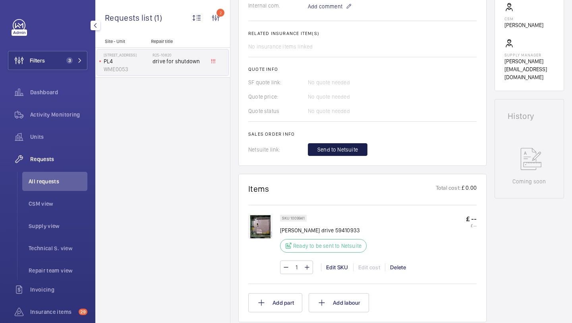
click at [351, 149] on span "Send to Netsuite" at bounding box center [338, 149] width 41 height 8
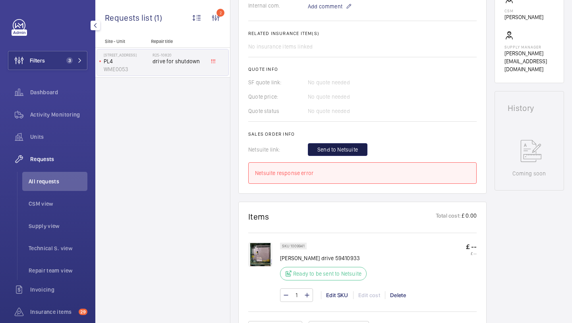
click at [351, 149] on span "Send to Netsuite" at bounding box center [338, 149] width 41 height 8
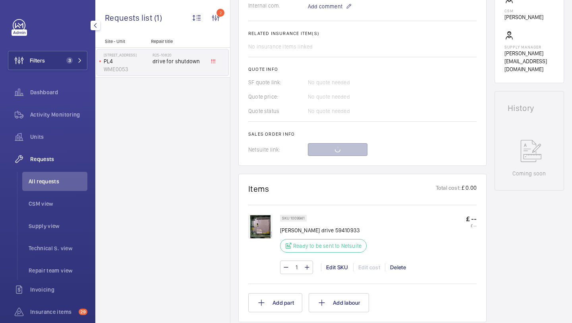
click at [351, 149] on div at bounding box center [392, 149] width 169 height 13
click at [351, 150] on div at bounding box center [392, 149] width 169 height 13
click at [351, 151] on div at bounding box center [392, 149] width 169 height 13
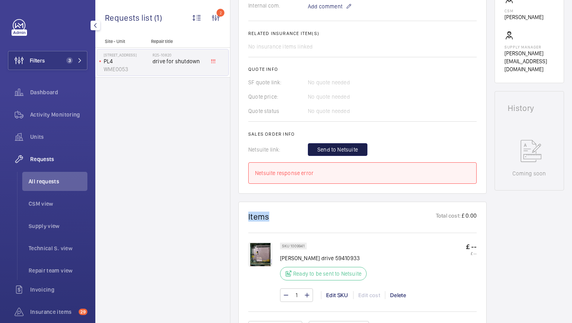
click at [351, 151] on span "Send to Netsuite" at bounding box center [338, 149] width 41 height 8
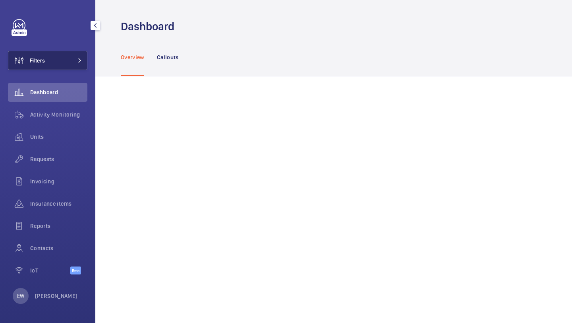
click at [68, 66] on button "Filters" at bounding box center [47, 60] width 79 height 19
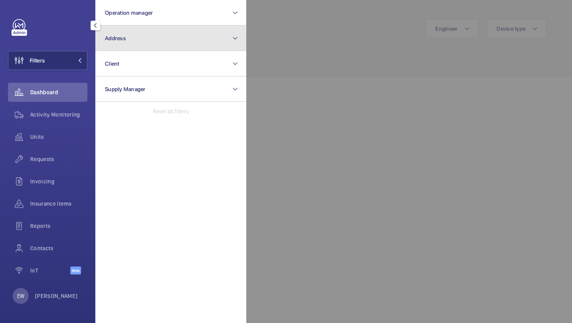
click at [123, 45] on button "Address" at bounding box center [170, 37] width 151 height 25
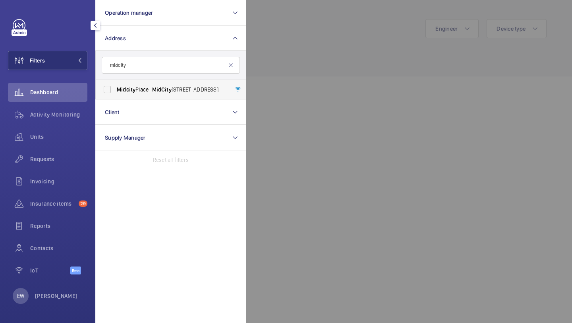
type input "midcity"
click at [138, 91] on span "Midcity Place - MidCity Place, LONDON WC1V 6EA" at bounding box center [171, 89] width 109 height 8
click at [115, 91] on input "Midcity Place - MidCity Place, LONDON WC1V 6EA" at bounding box center [107, 89] width 16 height 16
checkbox input "true"
click at [75, 155] on span "Requests" at bounding box center [58, 159] width 57 height 8
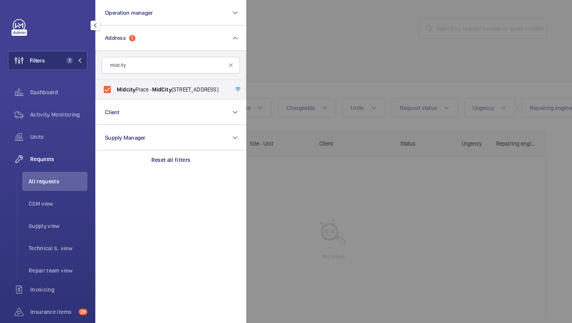
drag, startPoint x: 322, startPoint y: 70, endPoint x: 327, endPoint y: 70, distance: 4.8
click at [325, 70] on div at bounding box center [532, 161] width 572 height 323
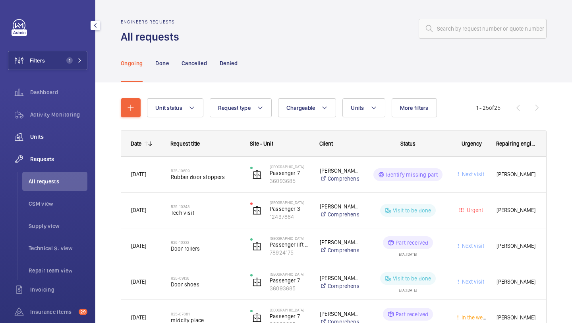
click at [60, 134] on span "Units" at bounding box center [58, 137] width 57 height 8
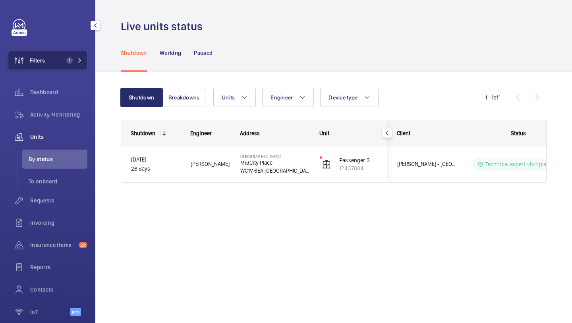
click at [57, 69] on button "Filters 1" at bounding box center [47, 60] width 79 height 19
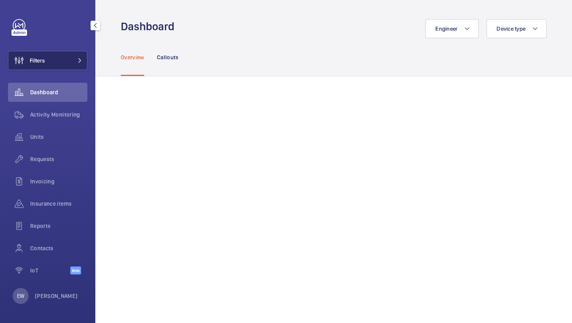
click at [66, 59] on button "Filters" at bounding box center [47, 60] width 79 height 19
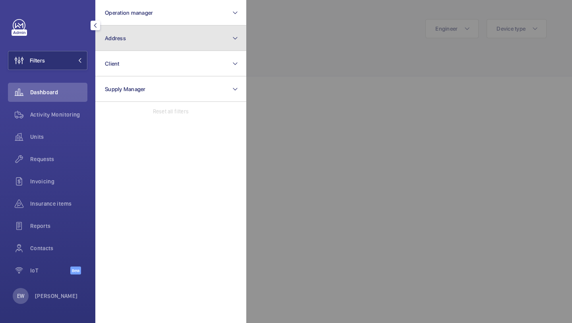
click at [125, 40] on span "Address" at bounding box center [115, 38] width 21 height 6
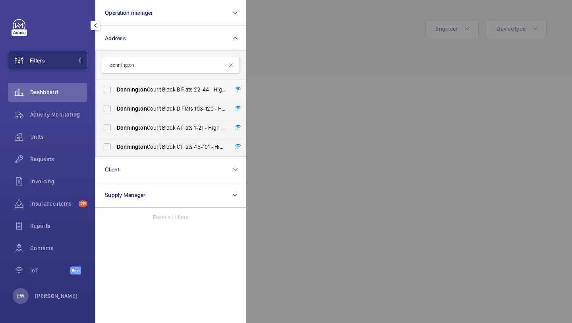
type input "donnington"
click at [142, 89] on span "Donnington" at bounding box center [132, 89] width 30 height 6
click at [115, 89] on input "[GEOGRAPHIC_DATA] B Flats [STREET_ADDRESS]" at bounding box center [107, 89] width 16 height 16
checkbox input "true"
click at [139, 105] on span "Donnington" at bounding box center [132, 108] width 30 height 6
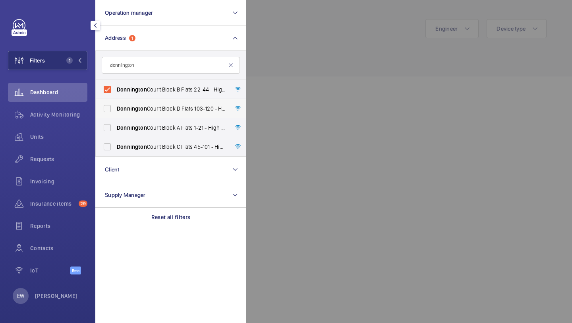
click at [115, 105] on input "[GEOGRAPHIC_DATA] [STREET_ADDRESS]" at bounding box center [107, 109] width 16 height 16
checkbox input "true"
click at [139, 132] on label "[GEOGRAPHIC_DATA] A Flats [STREET_ADDRESS]" at bounding box center [165, 127] width 138 height 19
click at [115, 132] on input "[GEOGRAPHIC_DATA] A Flats [STREET_ADDRESS]" at bounding box center [107, 128] width 16 height 16
checkbox input "true"
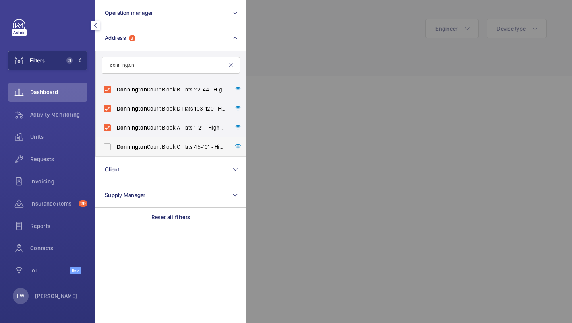
click at [139, 149] on span "Donnington" at bounding box center [132, 146] width 30 height 6
click at [115, 149] on input "[GEOGRAPHIC_DATA] C Flats [STREET_ADDRESS]" at bounding box center [107, 147] width 16 height 16
checkbox input "true"
click at [64, 161] on span "Requests" at bounding box center [58, 159] width 57 height 8
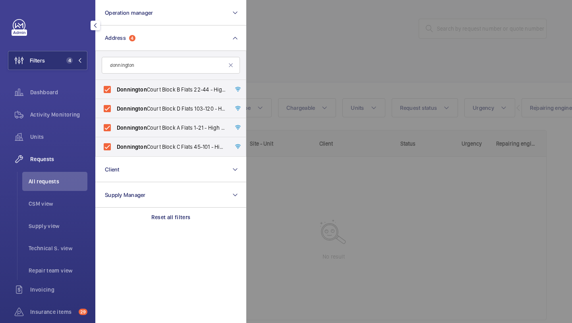
click at [353, 66] on div at bounding box center [532, 161] width 572 height 323
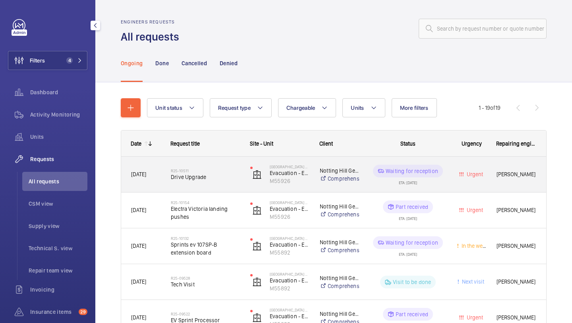
click at [219, 171] on h2 "R25-10511" at bounding box center [205, 170] width 69 height 5
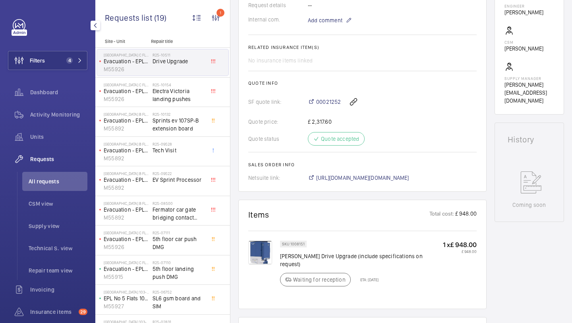
scroll to position [277, 0]
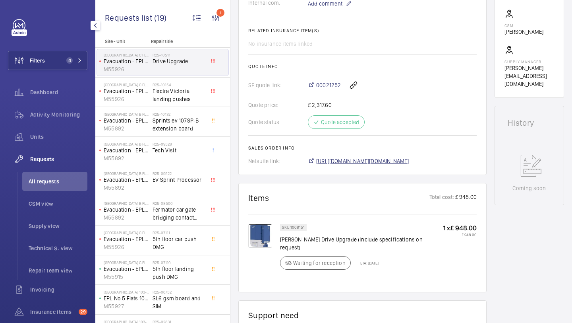
click at [364, 161] on span "[URL][DOMAIN_NAME][DOMAIN_NAME]" at bounding box center [362, 161] width 93 height 8
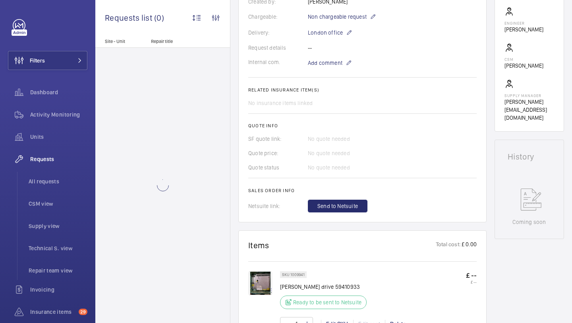
scroll to position [283, 0]
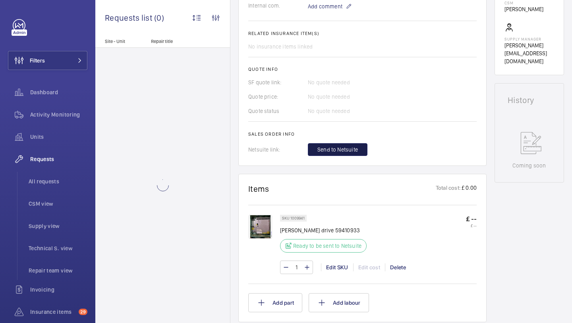
click at [349, 146] on button "Send to Netsuite" at bounding box center [338, 149] width 60 height 13
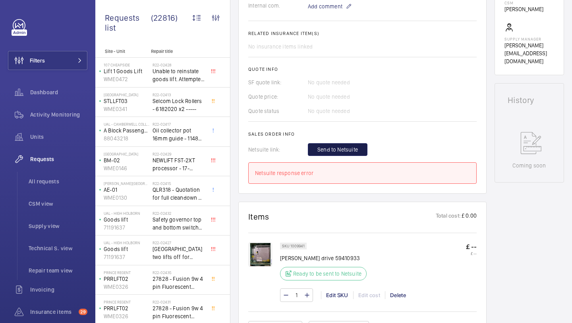
click at [349, 146] on span "Send to Netsuite" at bounding box center [338, 149] width 41 height 8
drag, startPoint x: 349, startPoint y: 146, endPoint x: 356, endPoint y: 153, distance: 9.8
click at [356, 153] on wm-front-card-body "A repair request was created on [DATE] by [PERSON_NAME] for a drive shutdown is…" at bounding box center [362, 3] width 229 height 359
click at [353, 145] on span "Send to Netsuite" at bounding box center [338, 149] width 41 height 8
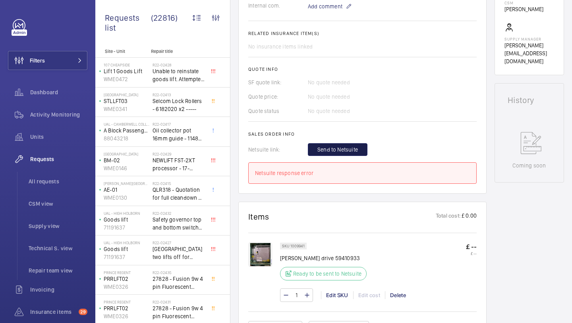
click at [353, 145] on span "Send to Netsuite" at bounding box center [338, 149] width 41 height 8
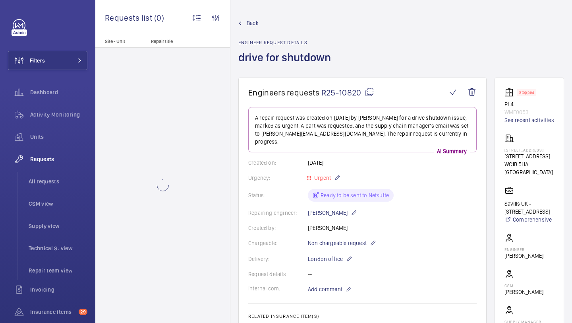
scroll to position [271, 0]
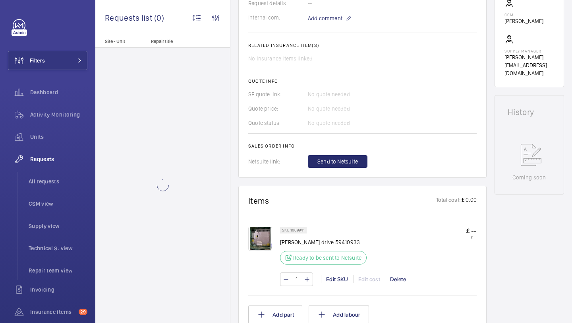
click at [339, 145] on wm-front-card-body "A repair request was created on [DATE] by [PERSON_NAME] for a drive shutdown is…" at bounding box center [362, 1] width 229 height 331
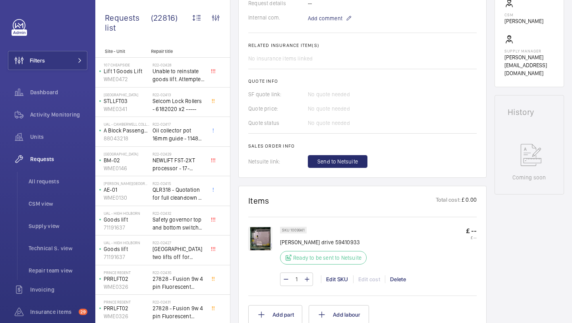
click at [333, 157] on span "Send to Netsuite" at bounding box center [338, 161] width 41 height 8
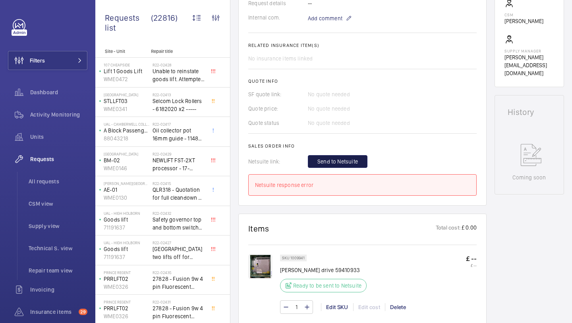
click at [326, 157] on span "Send to Netsuite" at bounding box center [338, 161] width 41 height 8
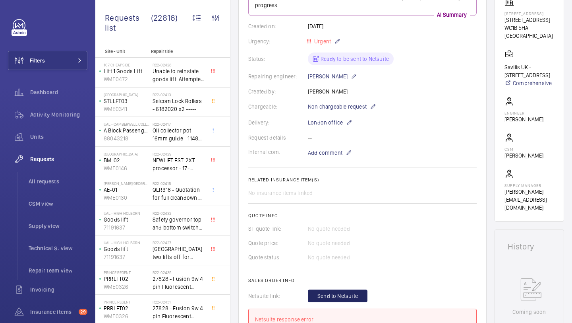
scroll to position [0, 0]
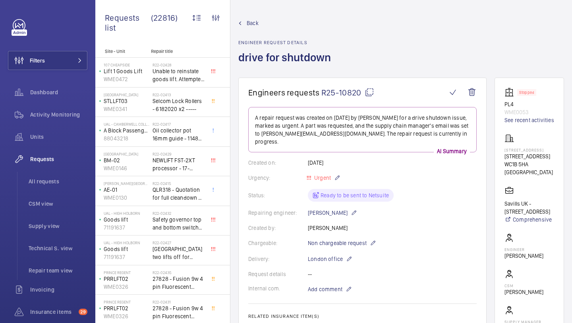
drag, startPoint x: 361, startPoint y: 95, endPoint x: 322, endPoint y: 94, distance: 38.6
click at [322, 94] on span "R25-10820" at bounding box center [348, 92] width 53 height 10
copy span "R25-10820"
click at [56, 64] on button "Filters" at bounding box center [47, 60] width 79 height 19
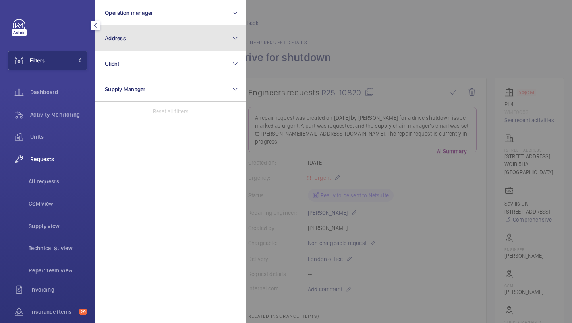
click at [113, 38] on span "Address" at bounding box center [115, 38] width 21 height 6
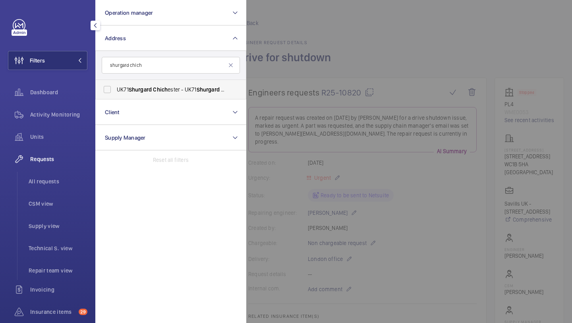
type input "shurgard chich"
click at [154, 84] on label "UK71 Shurgard Chich ester - UK71 Shurgard Chich ester, CHICH ESTER PO19 8TX" at bounding box center [165, 89] width 138 height 19
click at [115, 84] on input "UK71 Shurgard Chich ester - UK71 Shurgard Chich ester, CHICH ESTER PO19 8TX" at bounding box center [107, 89] width 16 height 16
click at [174, 92] on span "UK71 Shurgard Chich ester - UK71 Shurgard Chich ester, CHICH ESTER PO19 8TX" at bounding box center [171, 89] width 109 height 8
click at [115, 92] on input "UK71 Shurgard Chich ester - UK71 Shurgard Chich ester, CHICH ESTER PO19 8TX" at bounding box center [107, 89] width 16 height 16
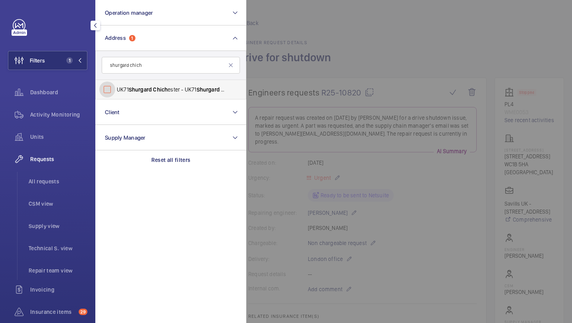
checkbox input "false"
click at [68, 185] on li "All requests" at bounding box center [54, 181] width 65 height 19
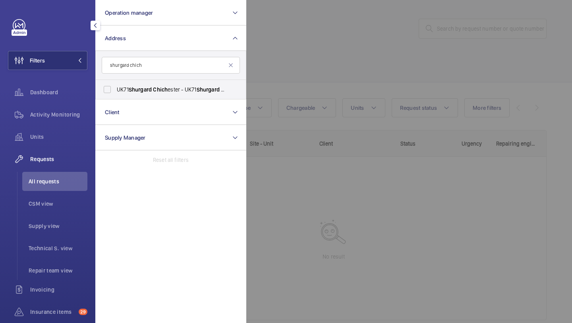
click at [424, 50] on div at bounding box center [532, 161] width 572 height 323
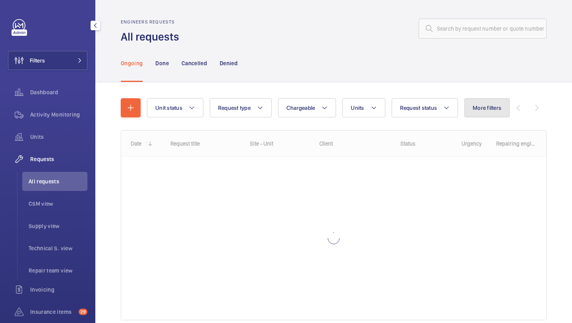
click at [486, 110] on span "More filters" at bounding box center [487, 108] width 29 height 6
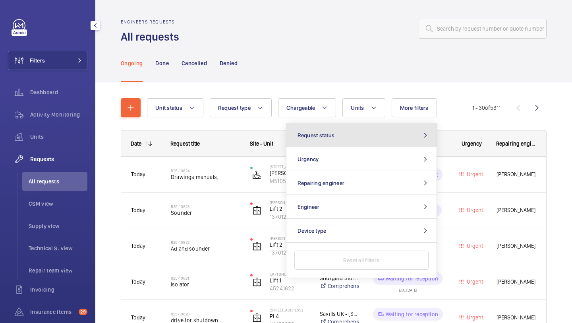
click at [417, 134] on button "Request status" at bounding box center [362, 135] width 150 height 24
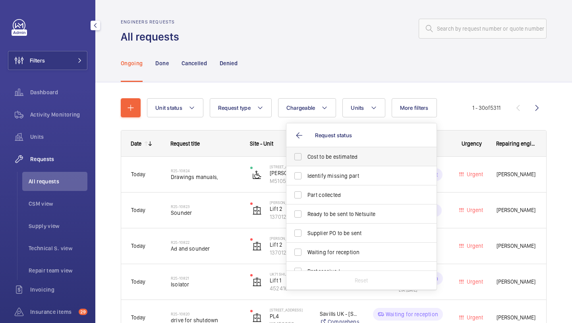
click at [374, 158] on span "Cost to be estimated" at bounding box center [362, 157] width 109 height 8
click at [306, 158] on input "Cost to be estimated" at bounding box center [298, 157] width 16 height 16
checkbox input "true"
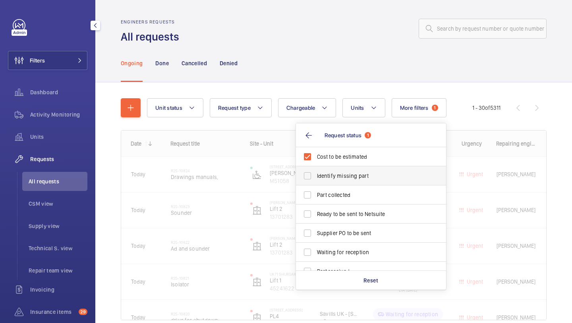
click at [360, 174] on span "Identify missing part" at bounding box center [371, 176] width 109 height 8
click at [316, 174] on input "Identify missing part" at bounding box center [308, 176] width 16 height 16
checkbox input "true"
click at [352, 212] on span "Ready to be sent to Netsuite" at bounding box center [371, 214] width 109 height 8
click at [316, 212] on input "Ready to be sent to Netsuite" at bounding box center [308, 214] width 16 height 16
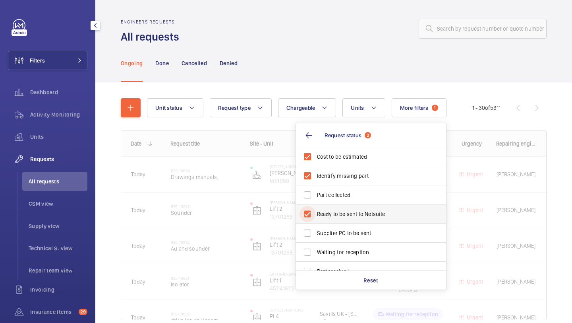
checkbox input "true"
click at [352, 230] on span "Supplier PO to be sent" at bounding box center [371, 233] width 109 height 8
click at [316, 230] on input "Supplier PO to be sent" at bounding box center [308, 233] width 16 height 16
checkbox input "true"
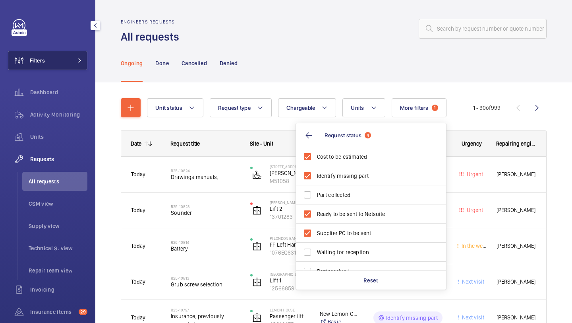
click at [70, 67] on button "Filters" at bounding box center [47, 60] width 79 height 19
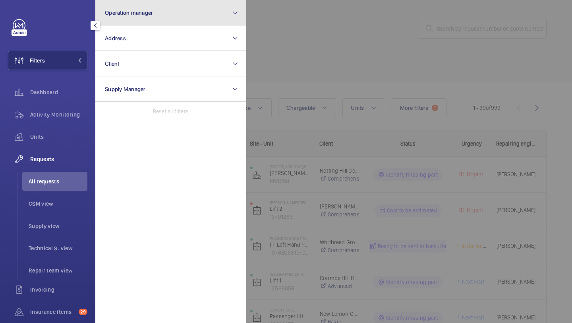
click at [137, 14] on span "Operation manager" at bounding box center [129, 13] width 48 height 6
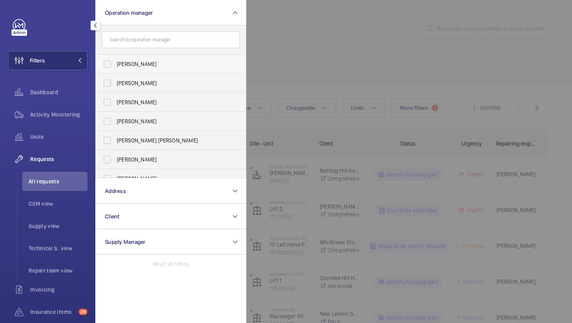
click at [132, 66] on span "[PERSON_NAME]" at bounding box center [171, 64] width 109 height 8
click at [115, 66] on input "[PERSON_NAME]" at bounding box center [107, 64] width 16 height 16
checkbox input "true"
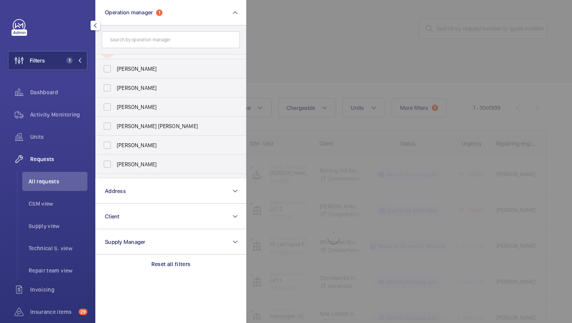
scroll to position [15, 0]
click at [133, 97] on label "[PERSON_NAME]" at bounding box center [165, 106] width 138 height 19
click at [115, 98] on input "[PERSON_NAME]" at bounding box center [107, 106] width 16 height 16
checkbox input "true"
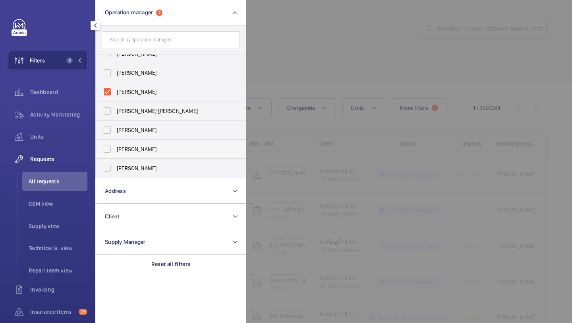
click at [140, 145] on span "[PERSON_NAME]" at bounding box center [171, 149] width 109 height 8
click at [115, 145] on input "[PERSON_NAME]" at bounding box center [107, 149] width 16 height 16
checkbox input "true"
click at [346, 28] on div at bounding box center [532, 161] width 572 height 323
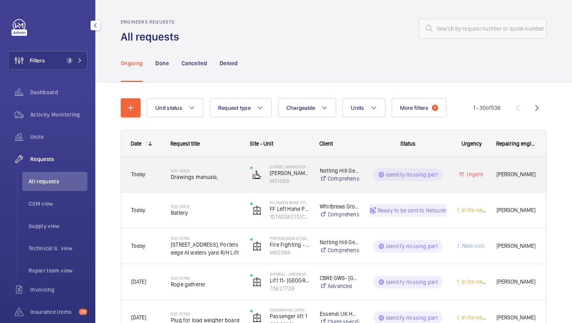
click at [207, 172] on h2 "R25-10824" at bounding box center [205, 170] width 69 height 5
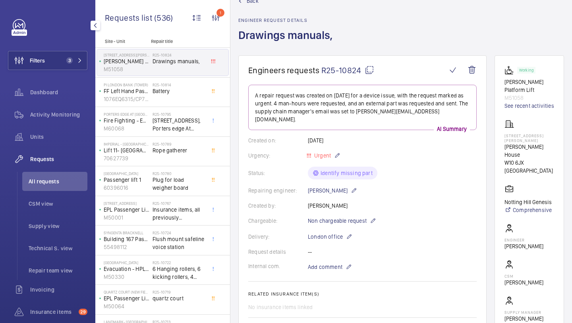
scroll to position [393, 0]
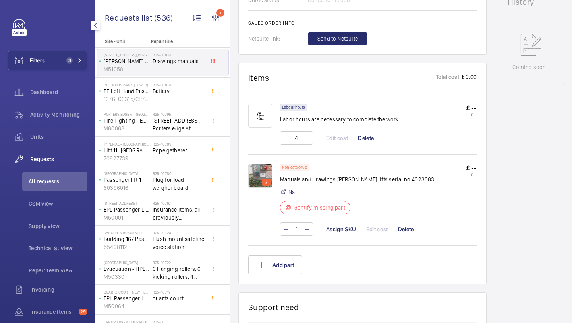
click at [273, 169] on div "2" at bounding box center [264, 200] width 32 height 72
click at [269, 168] on img at bounding box center [260, 176] width 24 height 24
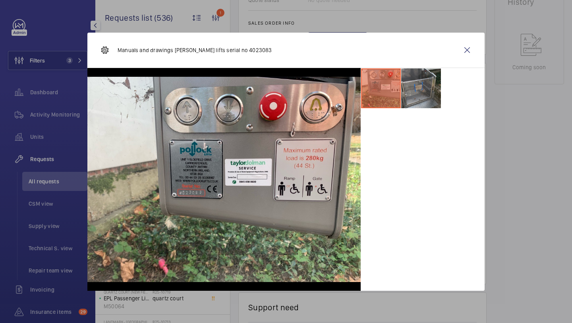
click at [428, 91] on li at bounding box center [421, 88] width 40 height 40
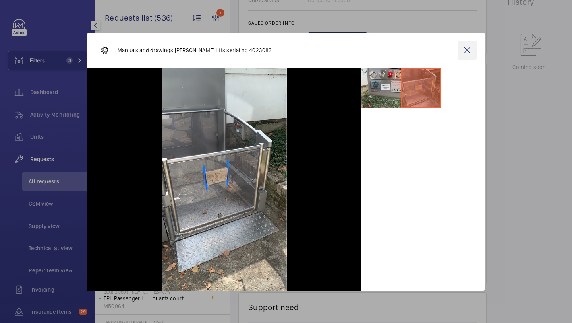
click at [461, 55] on wm-front-icon-button at bounding box center [467, 50] width 19 height 19
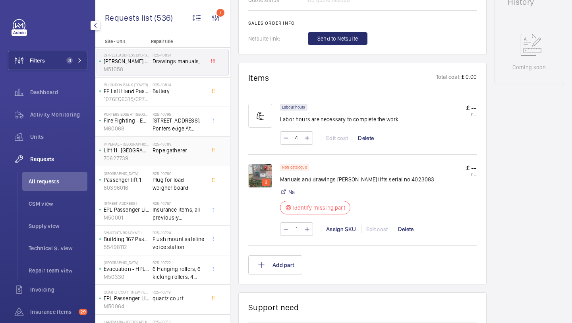
click at [192, 162] on div "R25-10789 Rope gatherer" at bounding box center [179, 152] width 52 height 23
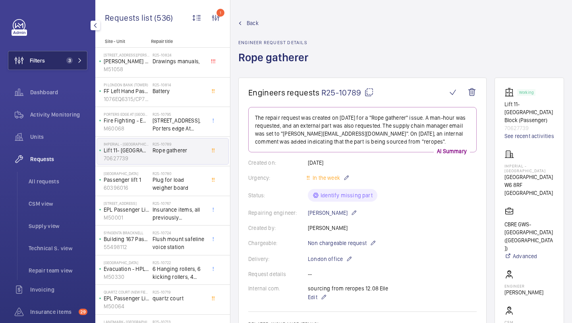
click at [68, 54] on button "Filters 3" at bounding box center [47, 60] width 79 height 19
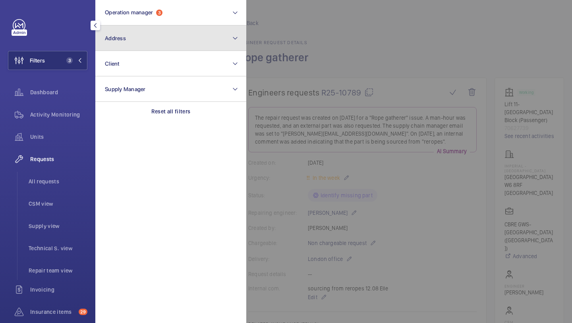
click at [232, 40] on mat-icon at bounding box center [235, 38] width 6 height 10
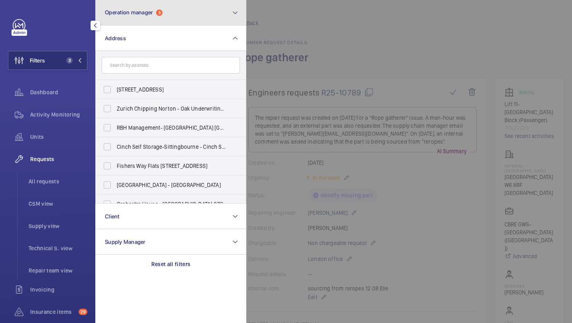
click at [222, 23] on button "Operation manager 3" at bounding box center [170, 12] width 151 height 25
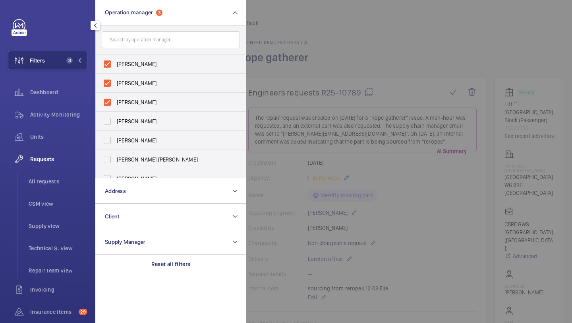
click at [302, 37] on div at bounding box center [532, 161] width 572 height 323
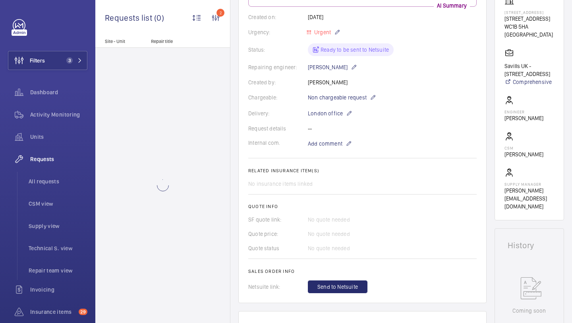
scroll to position [350, 0]
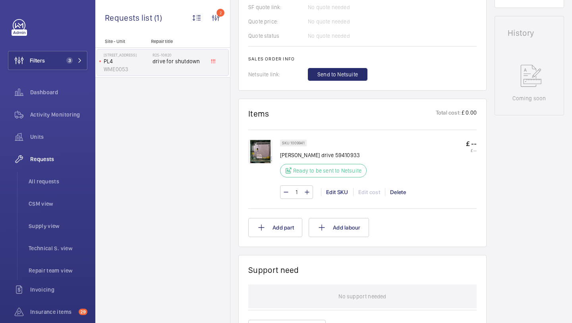
click at [340, 79] on button "Send to Netsuite" at bounding box center [338, 74] width 60 height 13
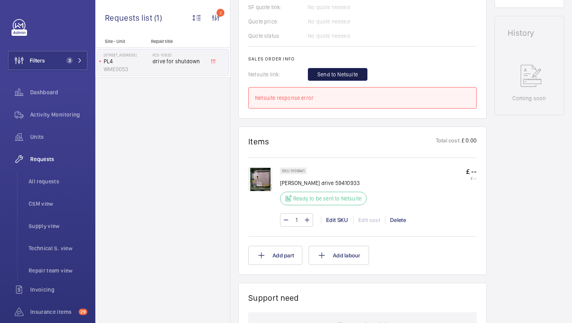
click at [340, 79] on button "Send to Netsuite" at bounding box center [338, 74] width 60 height 13
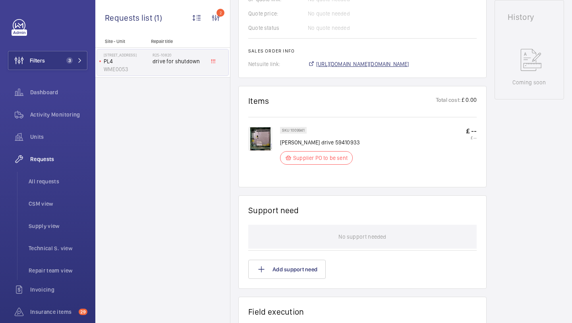
scroll to position [374, 0]
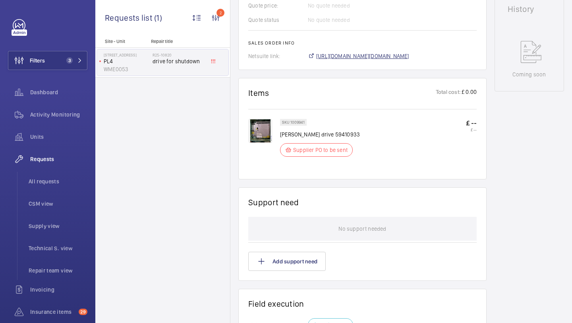
click at [333, 53] on span "[URL][DOMAIN_NAME][DOMAIN_NAME]" at bounding box center [362, 56] width 93 height 8
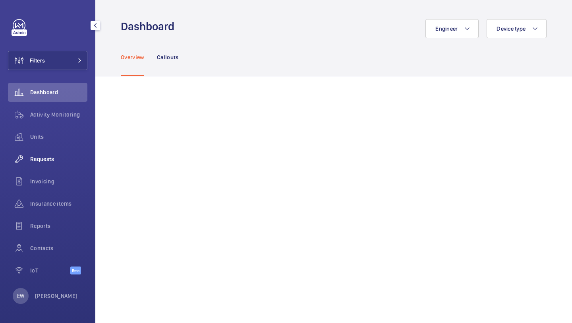
click at [51, 152] on div "Requests" at bounding box center [47, 158] width 79 height 19
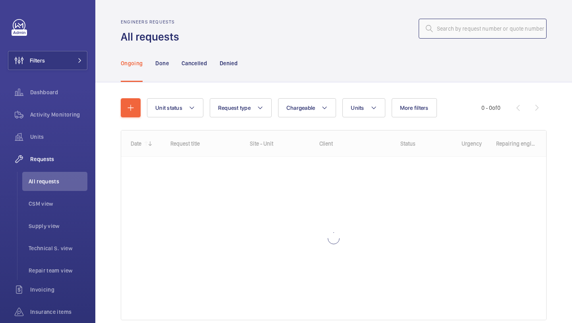
click at [462, 28] on input "text" at bounding box center [483, 29] width 128 height 20
paste input "R25-10821"
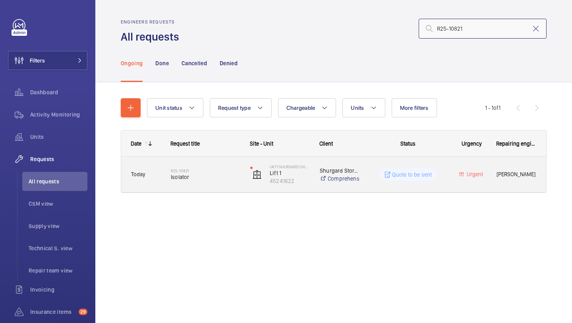
type input "R25-10821"
click at [209, 173] on span "Isolator" at bounding box center [205, 177] width 69 height 8
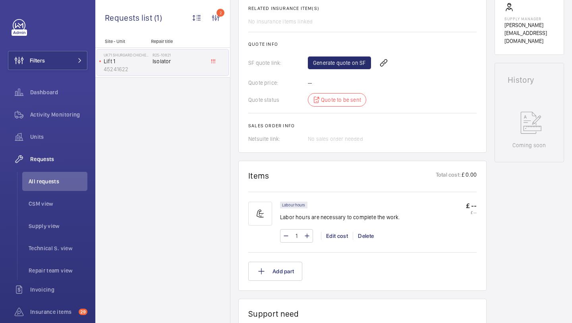
scroll to position [313, 0]
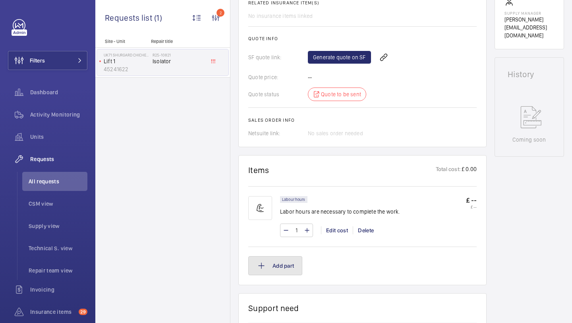
click at [285, 267] on button "Add part" at bounding box center [275, 265] width 54 height 19
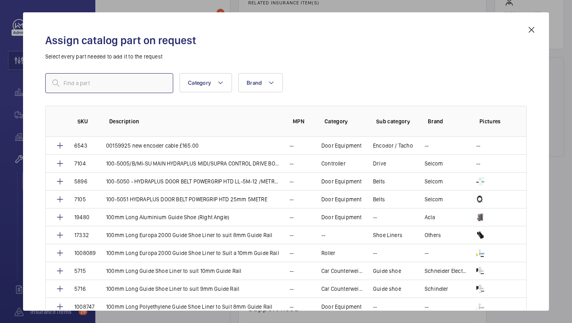
click at [130, 75] on input "text" at bounding box center [109, 83] width 128 height 20
paste input "Siemens - 3LD2113-0TK53 SENTRON"
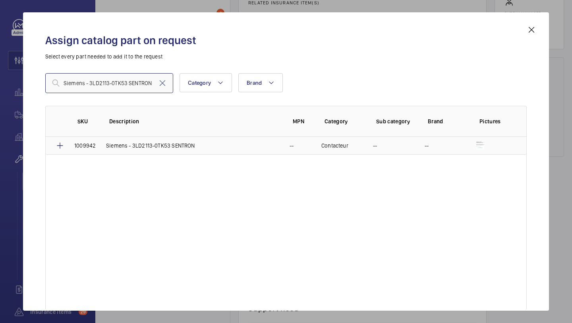
type input "Siemens - 3LD2113-0TK53 SENTRON"
click at [108, 145] on p "Siemens - 3LD2113-0TK53 SENTRON" at bounding box center [150, 145] width 89 height 8
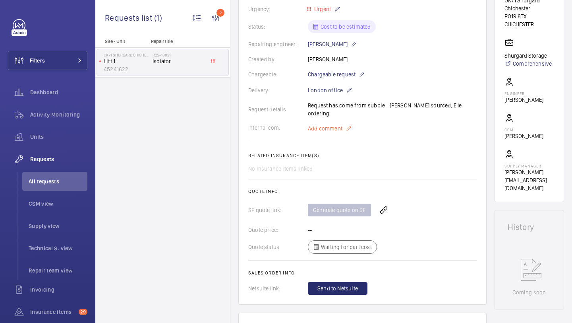
scroll to position [154, 0]
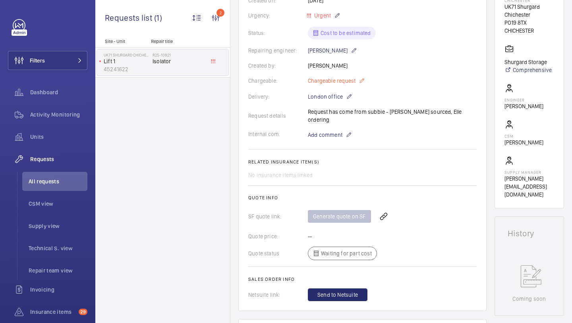
click at [340, 85] on span "Chargeable request" at bounding box center [332, 81] width 48 height 8
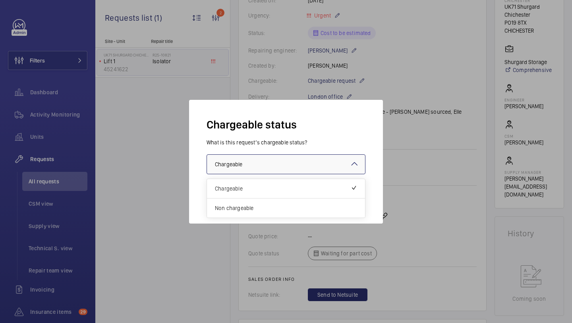
click at [277, 172] on div at bounding box center [286, 164] width 158 height 19
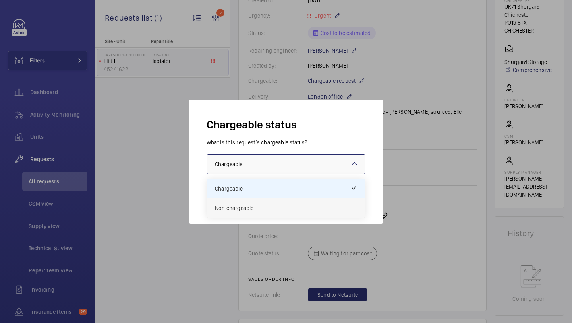
click at [265, 207] on span "Non chargeable" at bounding box center [286, 208] width 142 height 8
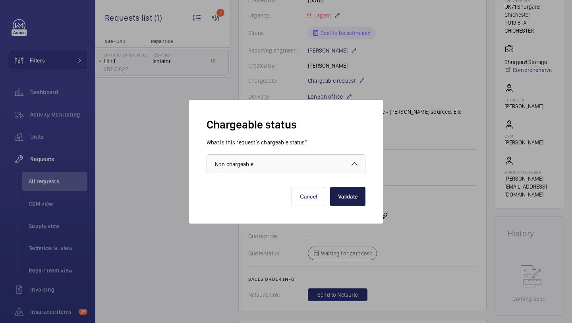
click at [345, 189] on button "Validate" at bounding box center [347, 196] width 35 height 19
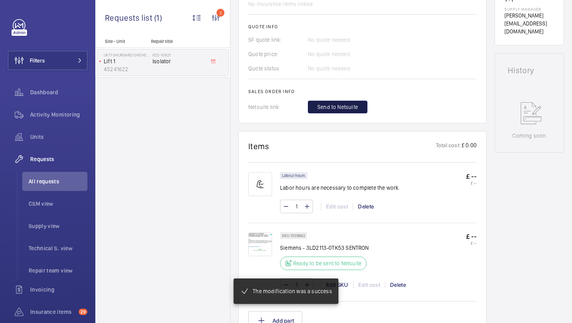
click at [345, 103] on span "Send to Netsuite" at bounding box center [338, 107] width 41 height 8
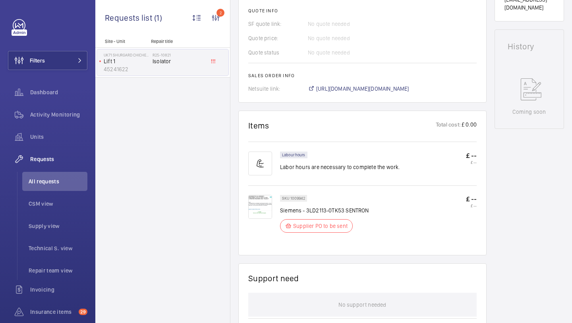
scroll to position [349, 0]
click at [389, 89] on span "[URL][DOMAIN_NAME][DOMAIN_NAME]" at bounding box center [362, 89] width 93 height 8
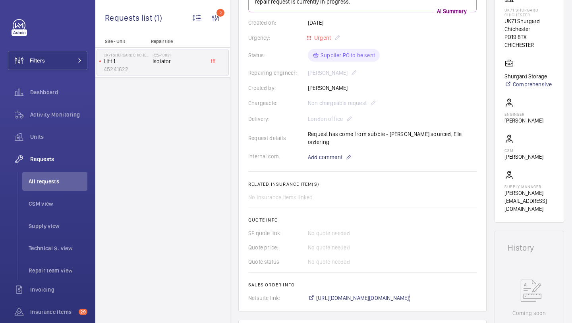
scroll to position [99, 0]
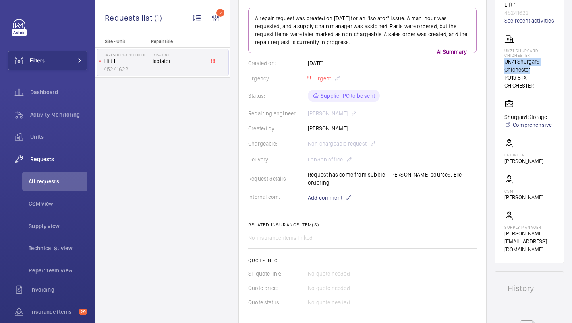
drag, startPoint x: 533, startPoint y: 78, endPoint x: 503, endPoint y: 72, distance: 30.6
click at [503, 72] on wm-front-card "Stopped Lift 1 45241622 See recent activities UK71 Shurgard Chichester UK71 Shu…" at bounding box center [530, 120] width 70 height 285
copy p "UK71 Shurgard Chichester"
drag, startPoint x: 530, startPoint y: 85, endPoint x: 501, endPoint y: 84, distance: 29.0
click at [501, 84] on wm-front-card "Stopped Lift 1 45241622 See recent activities UK71 Shurgard Chichester UK71 Shu…" at bounding box center [530, 120] width 70 height 285
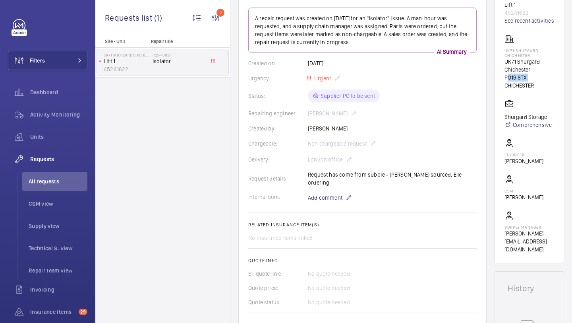
copy p "PO19 8TX"
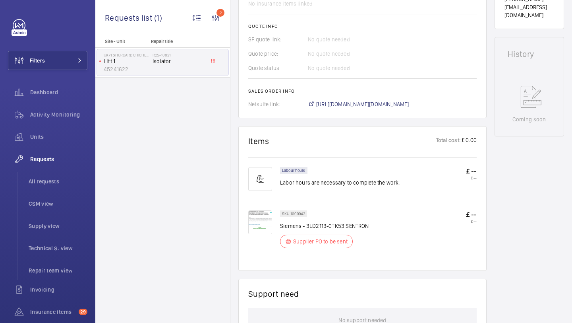
scroll to position [341, 0]
